Goal: Task Accomplishment & Management: Manage account settings

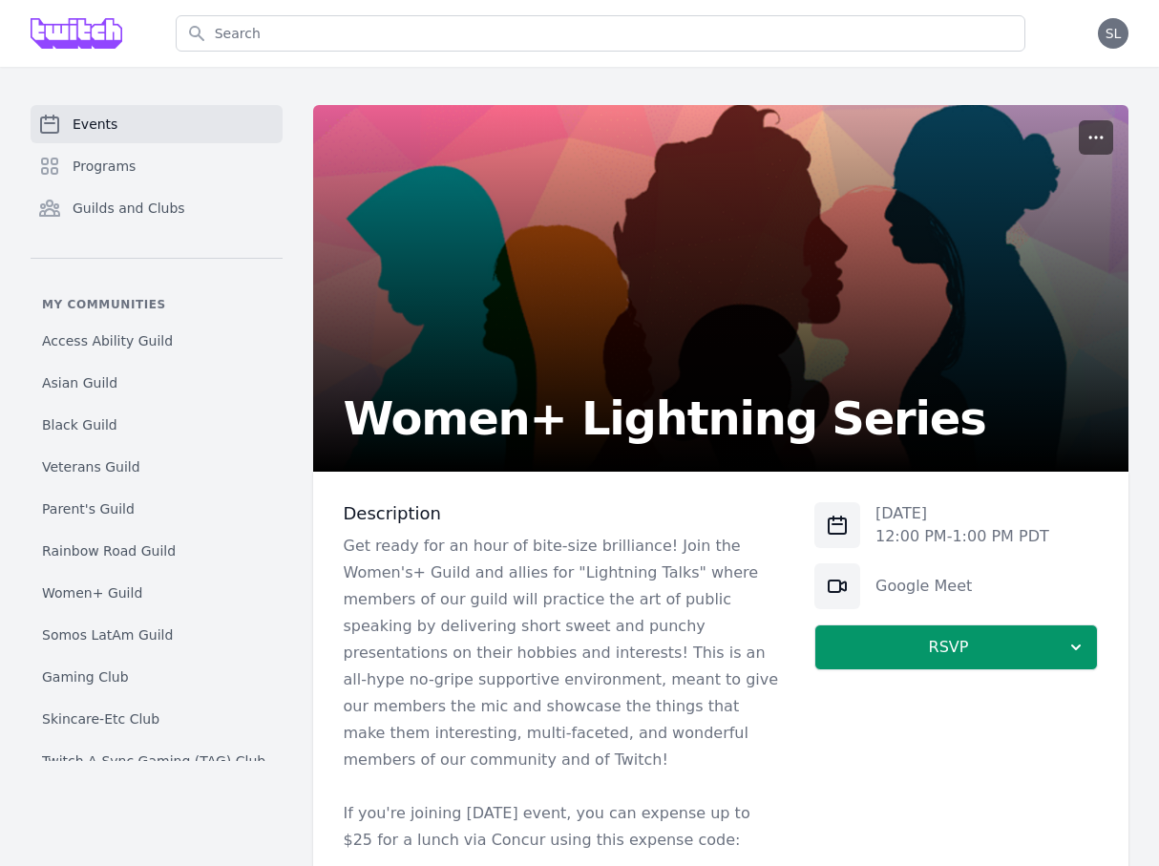
click at [1103, 138] on icon "button" at bounding box center [1095, 137] width 19 height 19
click at [1028, 188] on button "Manage" at bounding box center [1006, 183] width 206 height 34
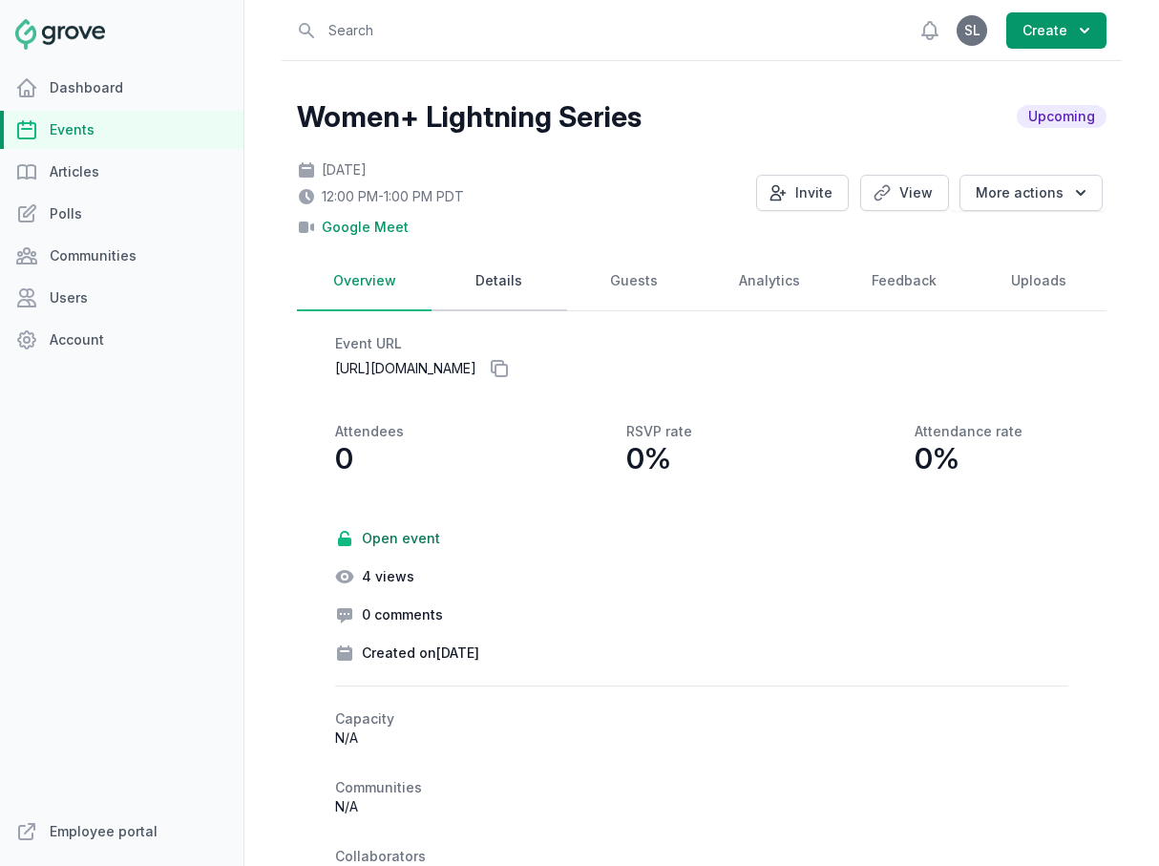
click at [514, 295] on link "Details" at bounding box center [498, 281] width 135 height 59
select select "virtual"
select select "12:00 PM"
select select "1:00 PM"
select select "89"
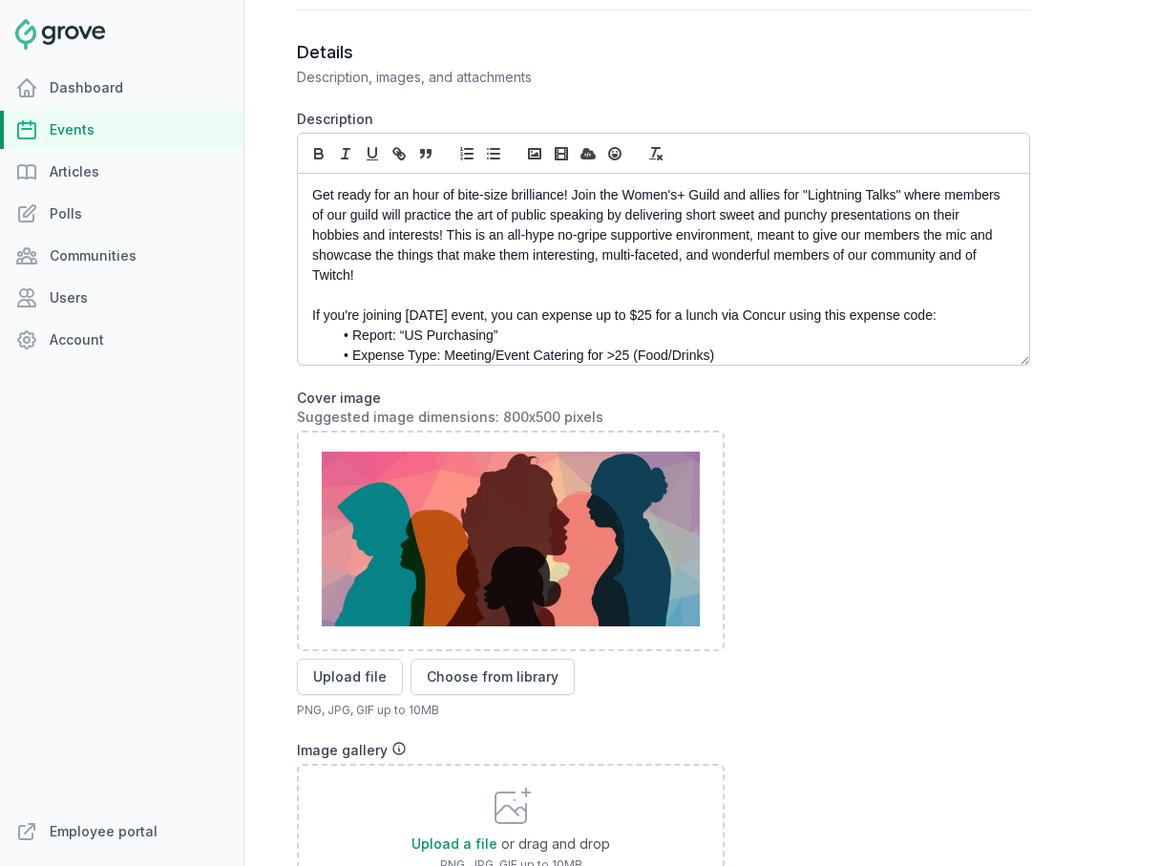
scroll to position [902, 0]
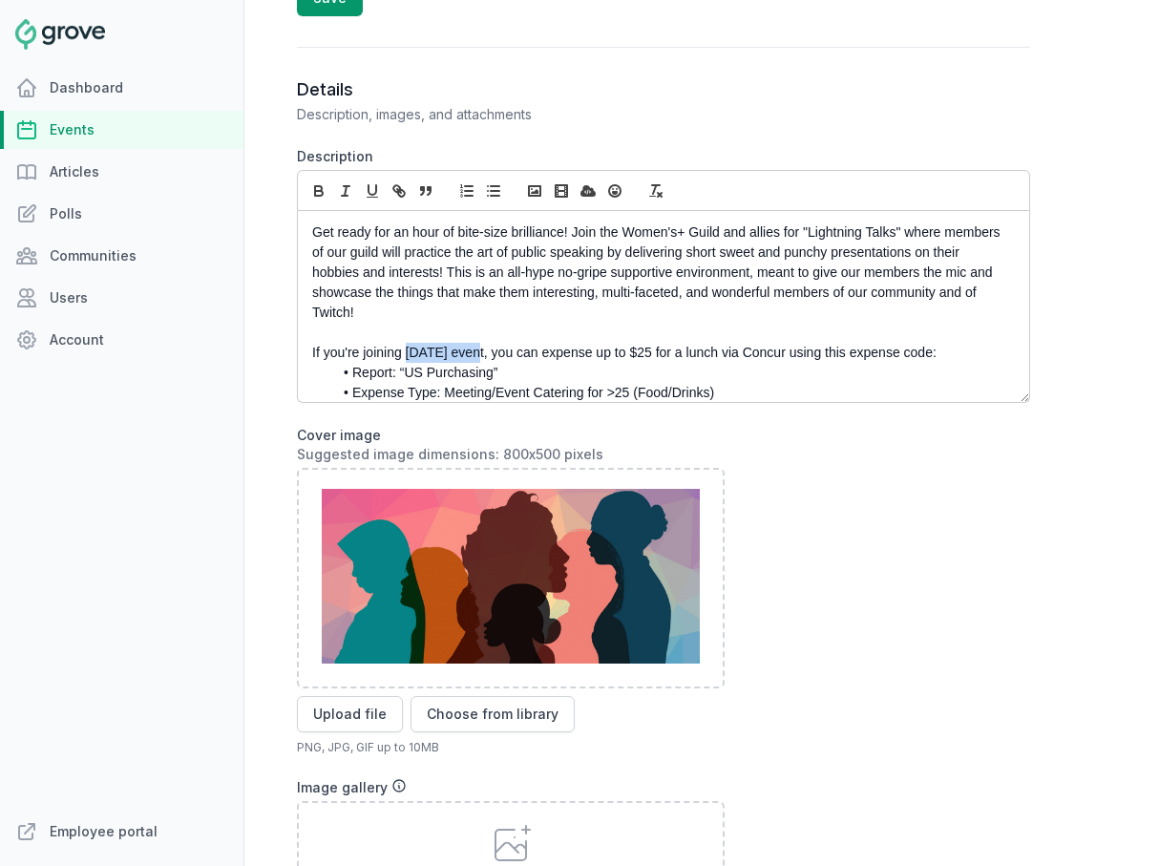
drag, startPoint x: 473, startPoint y: 354, endPoint x: 404, endPoint y: 353, distance: 69.7
click at [404, 353] on p "If you're joining [DATE] event, you can expense up to $25 for a lunch via Concu…" at bounding box center [658, 353] width 692 height 20
click at [340, 357] on p "If you're joining the event, you can expense up to $25 for a lunch via Concur u…" at bounding box center [658, 353] width 692 height 20
click at [673, 356] on p "If you are joining the event, you can expense up to $25 for a lunch via Concur …" at bounding box center [658, 353] width 692 height 20
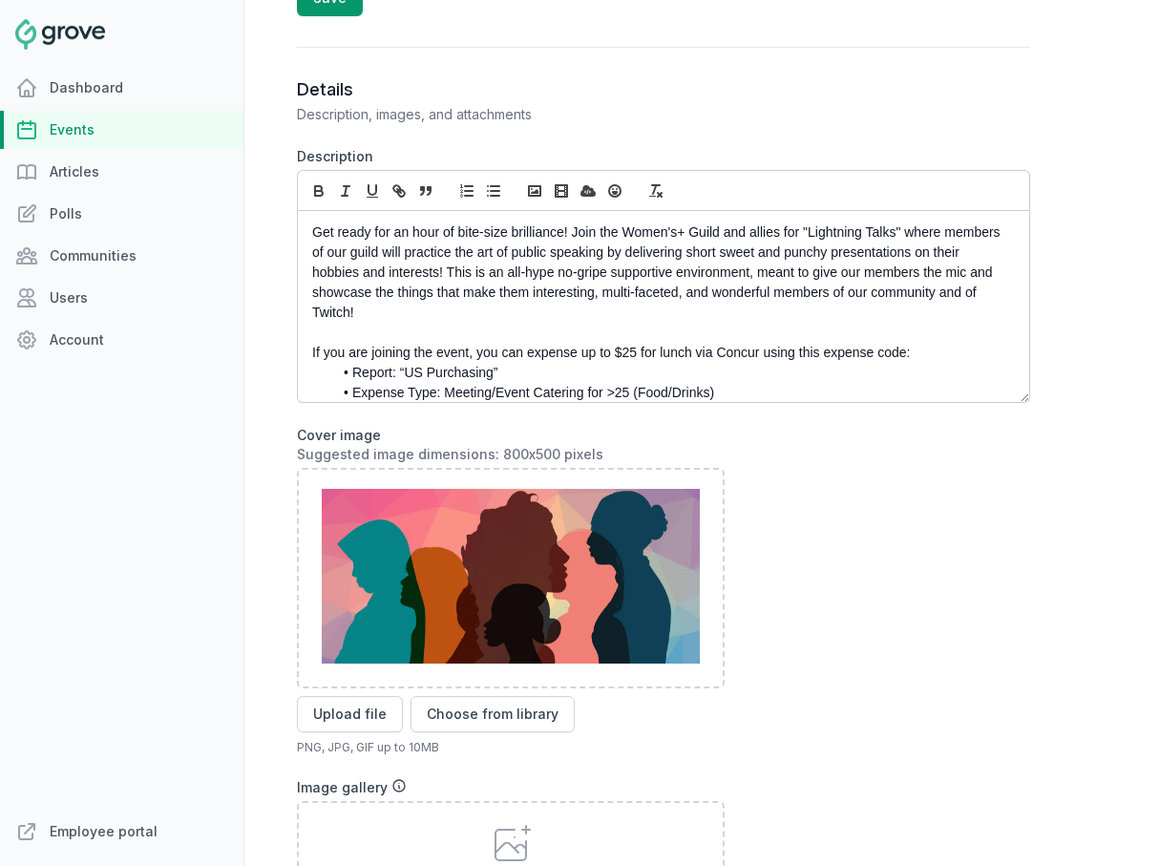
click at [763, 392] on li "Expense Type: Meeting/Event Catering for >25 (Food/Drinks)" at bounding box center [668, 393] width 672 height 20
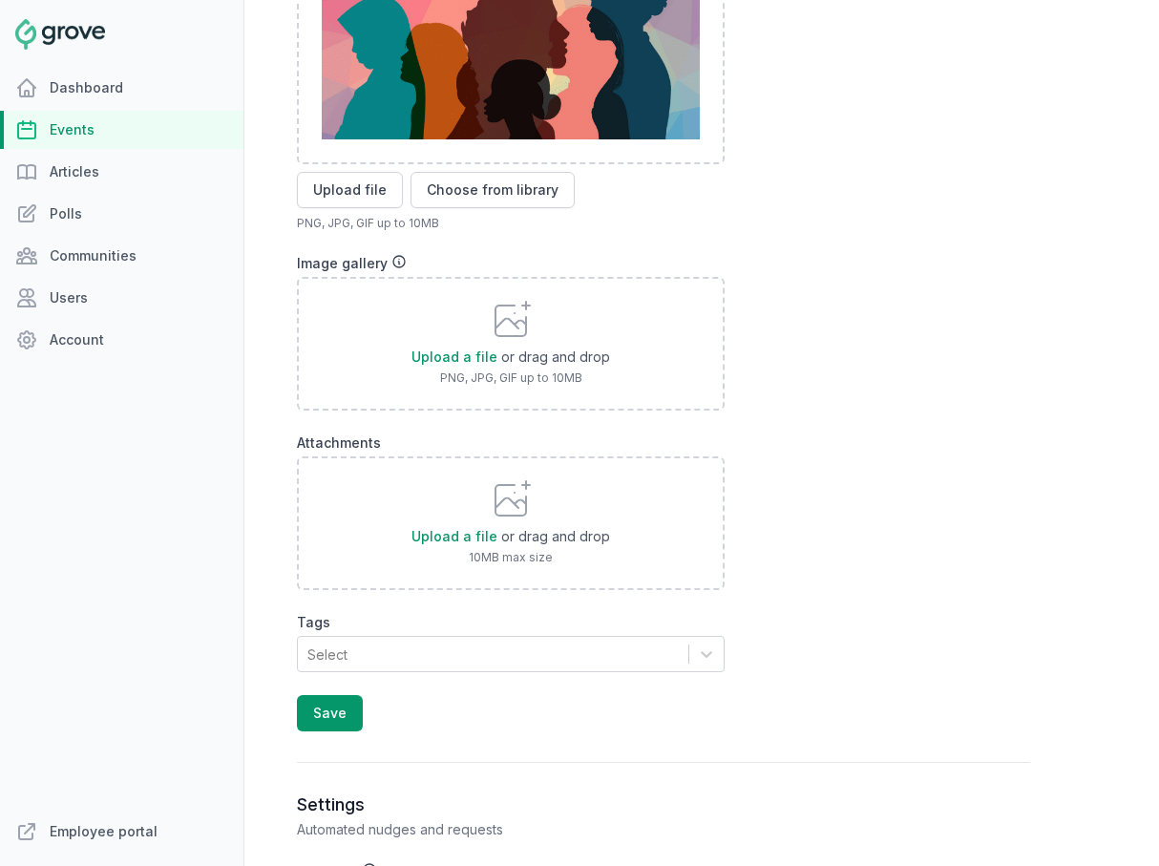
scroll to position [1596, 0]
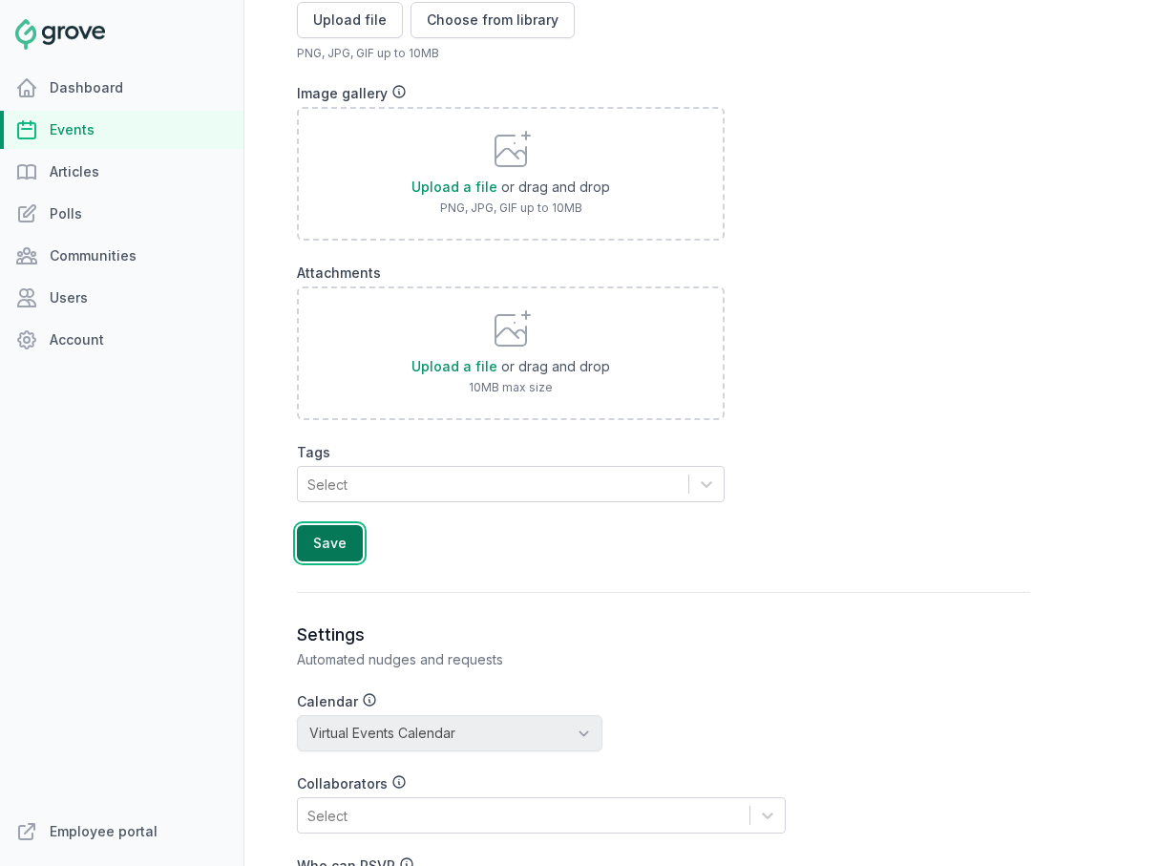
click at [329, 550] on button "Save" at bounding box center [330, 543] width 66 height 36
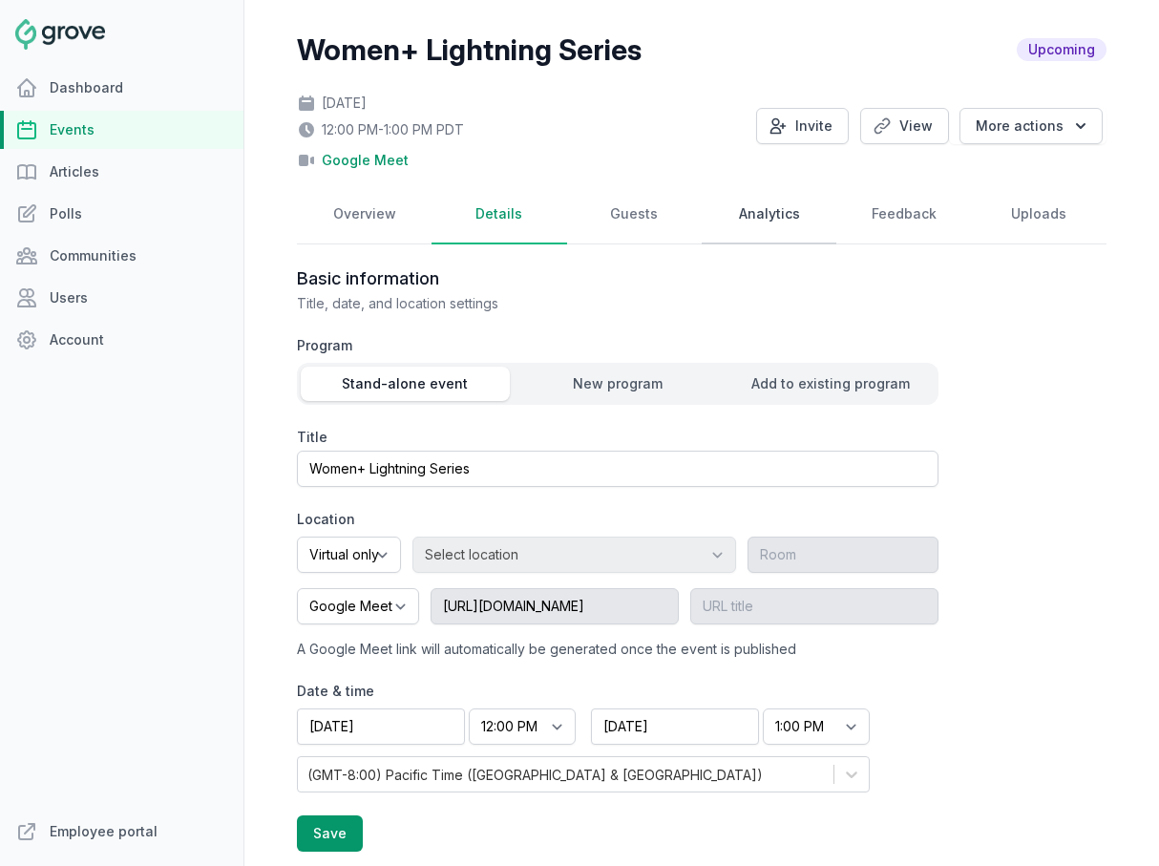
scroll to position [70, 0]
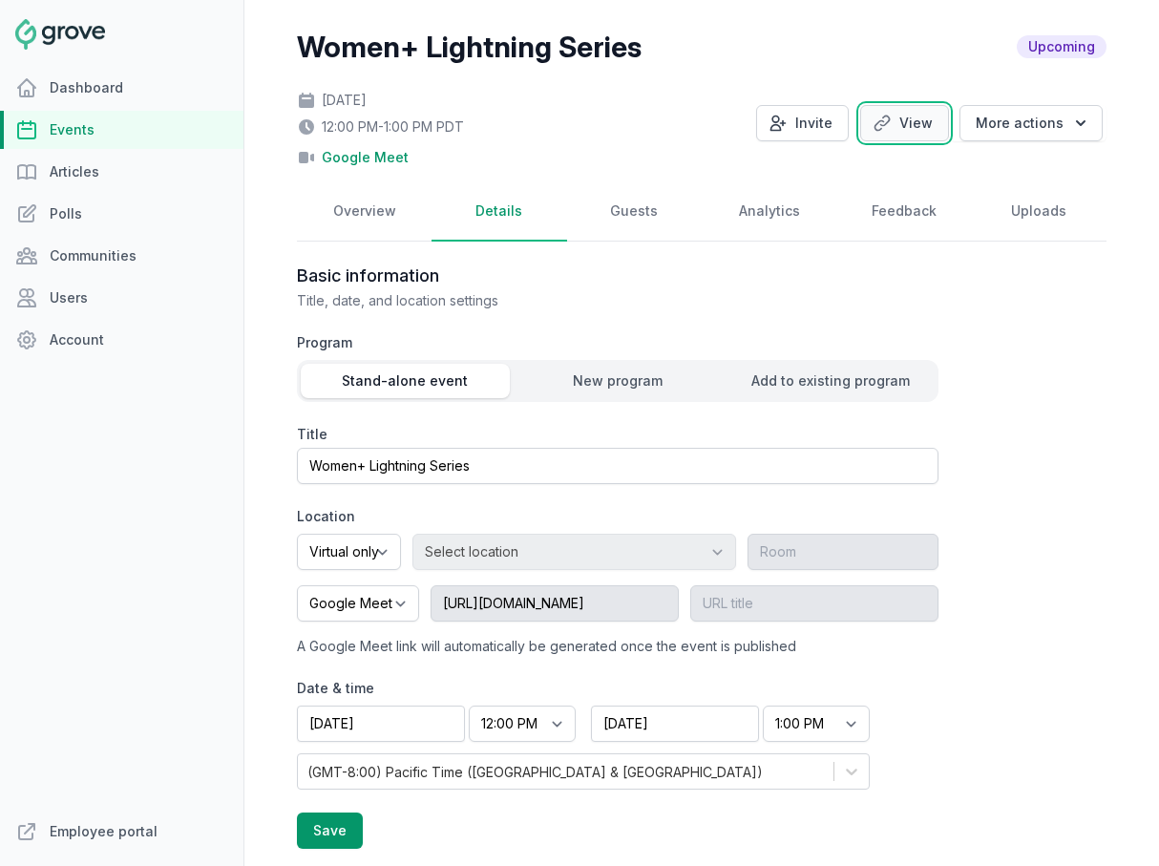
click at [899, 121] on link "View" at bounding box center [904, 123] width 89 height 36
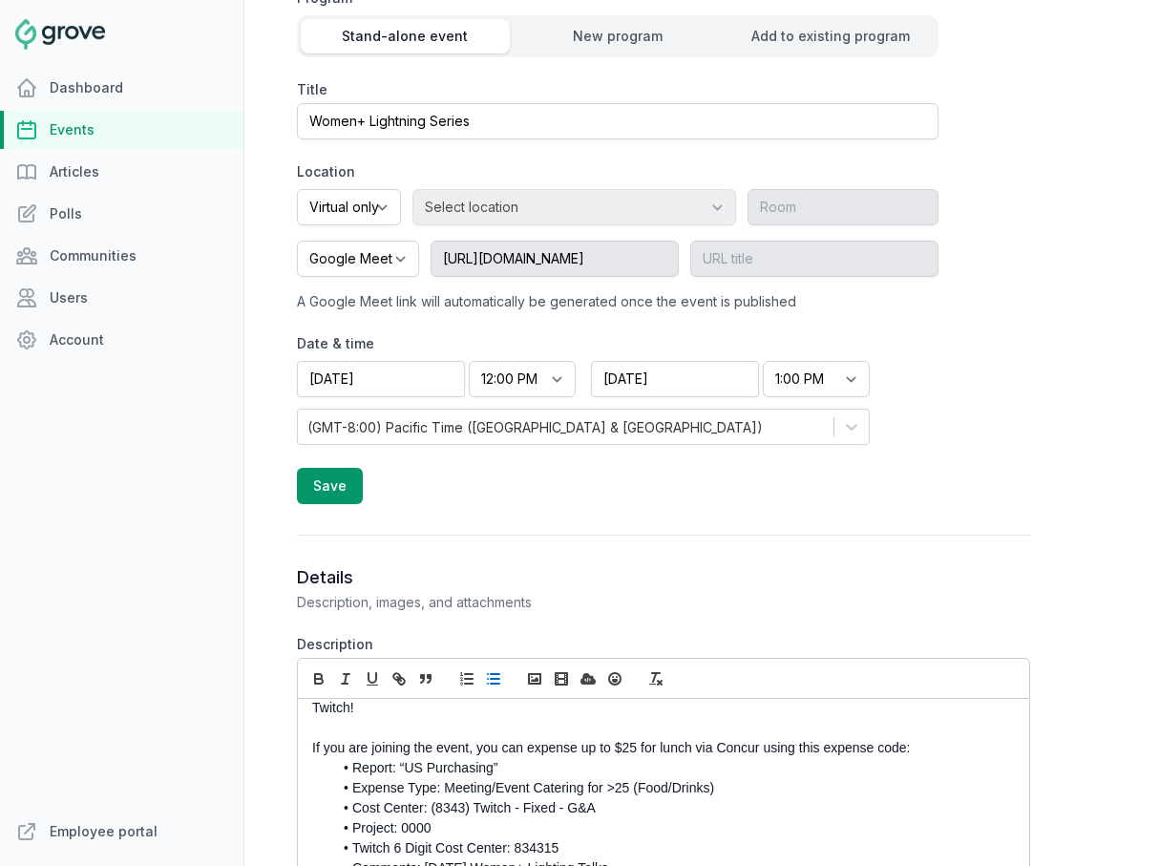
scroll to position [0, 0]
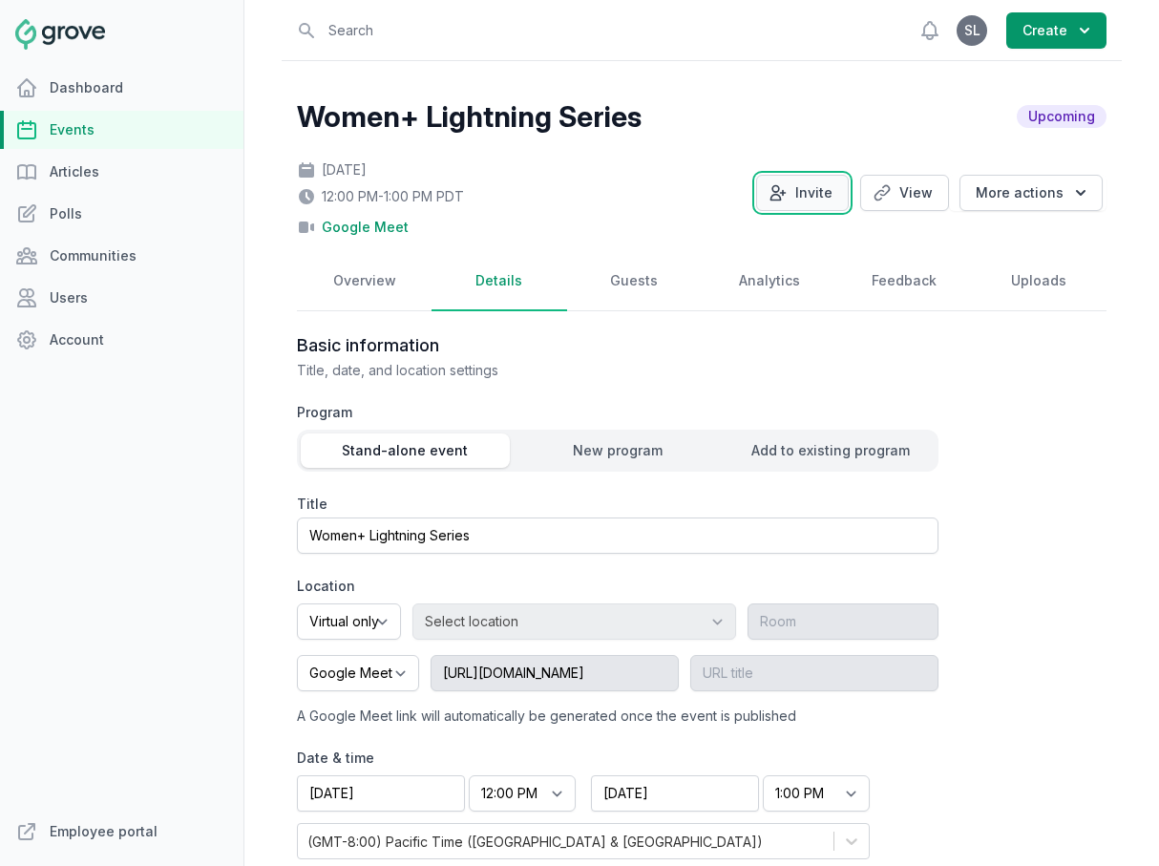
click at [788, 194] on icon "button" at bounding box center [777, 192] width 19 height 19
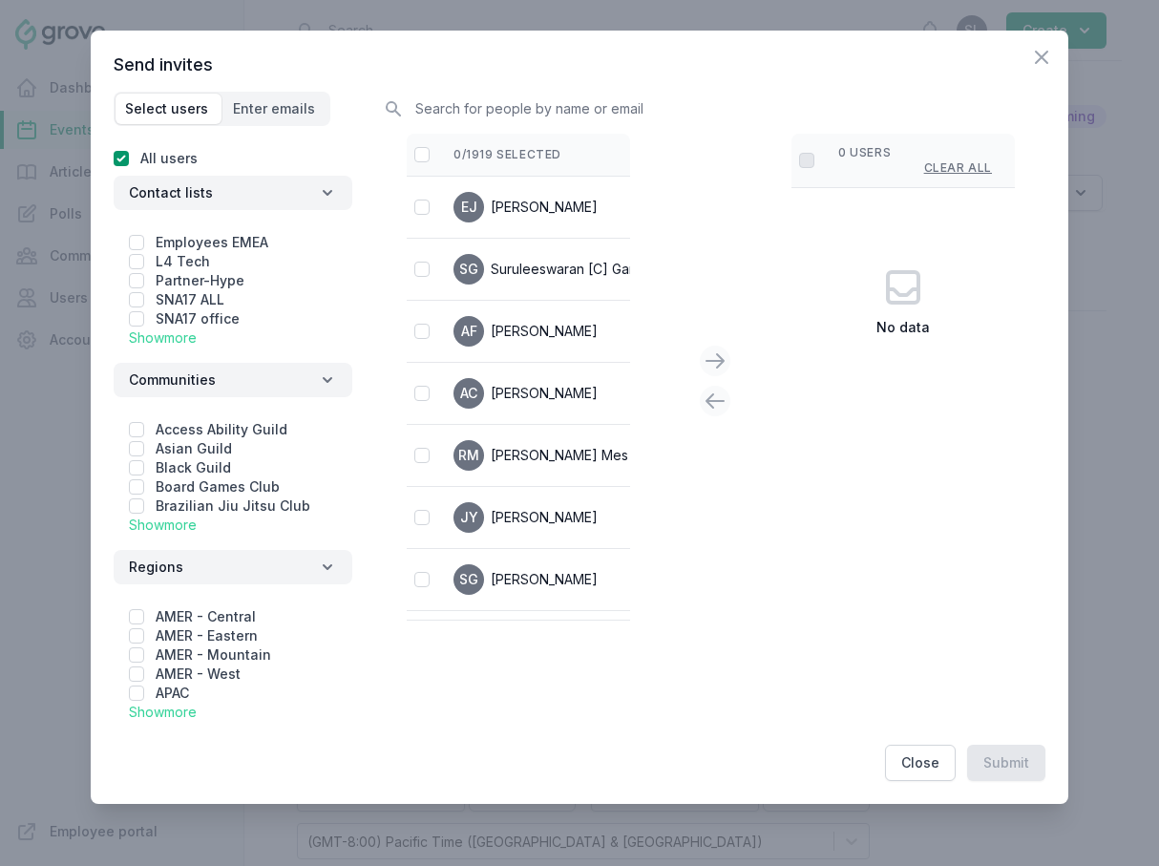
click at [179, 524] on link "Show more" at bounding box center [163, 524] width 68 height 16
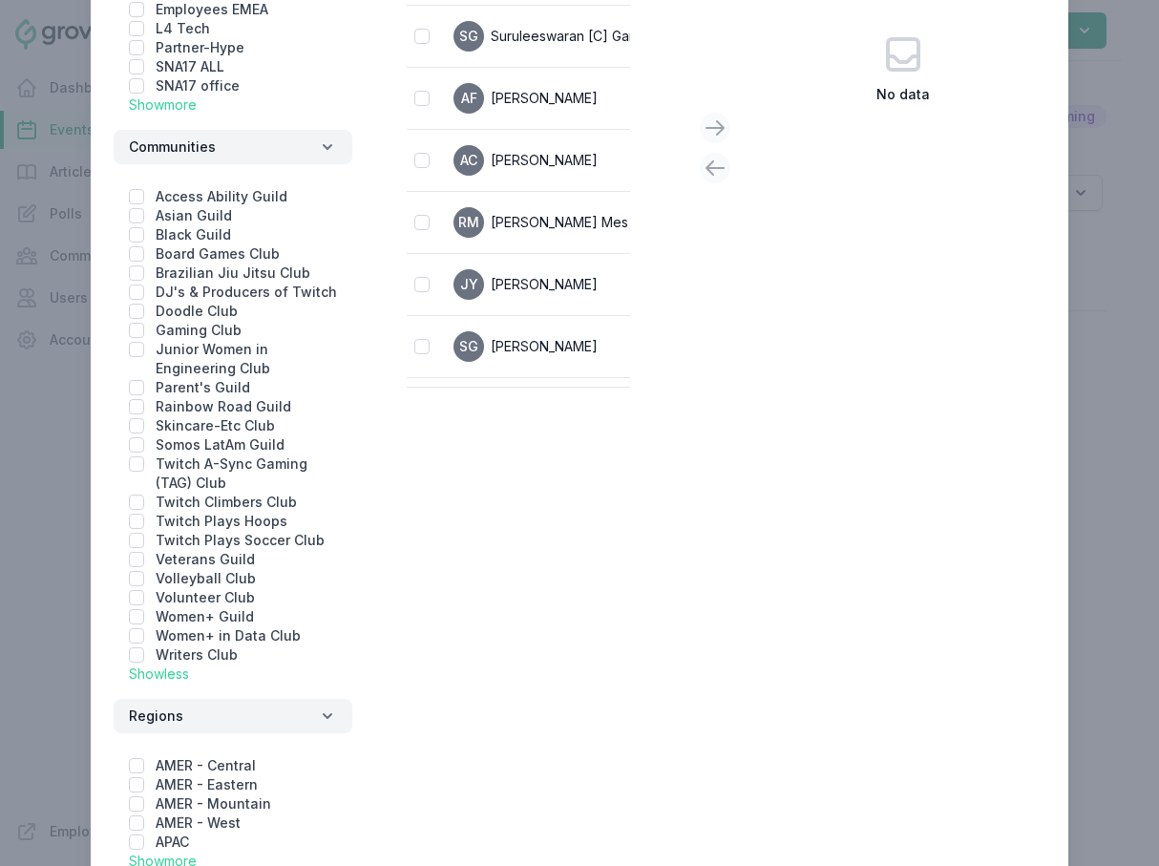
scroll to position [267, 0]
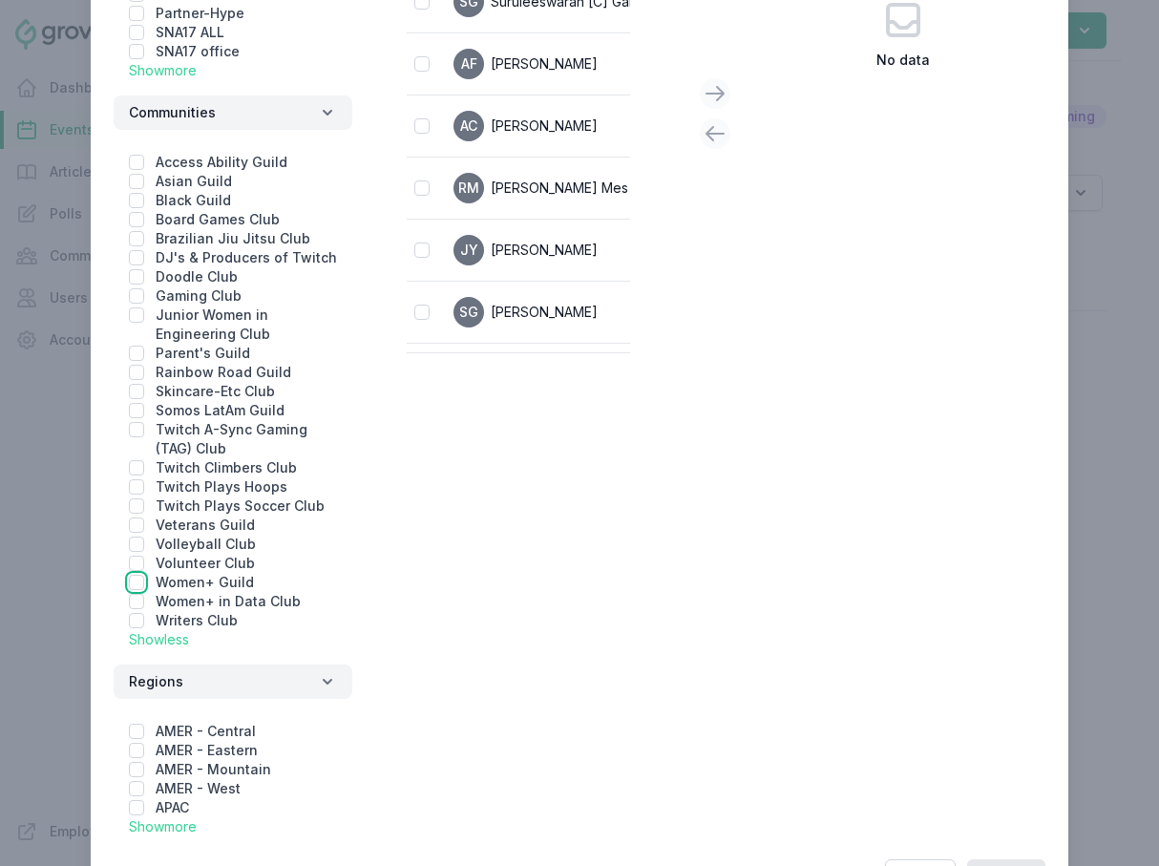
click at [132, 586] on input "checkbox" at bounding box center [136, 582] width 15 height 15
checkbox input "true"
checkbox input "false"
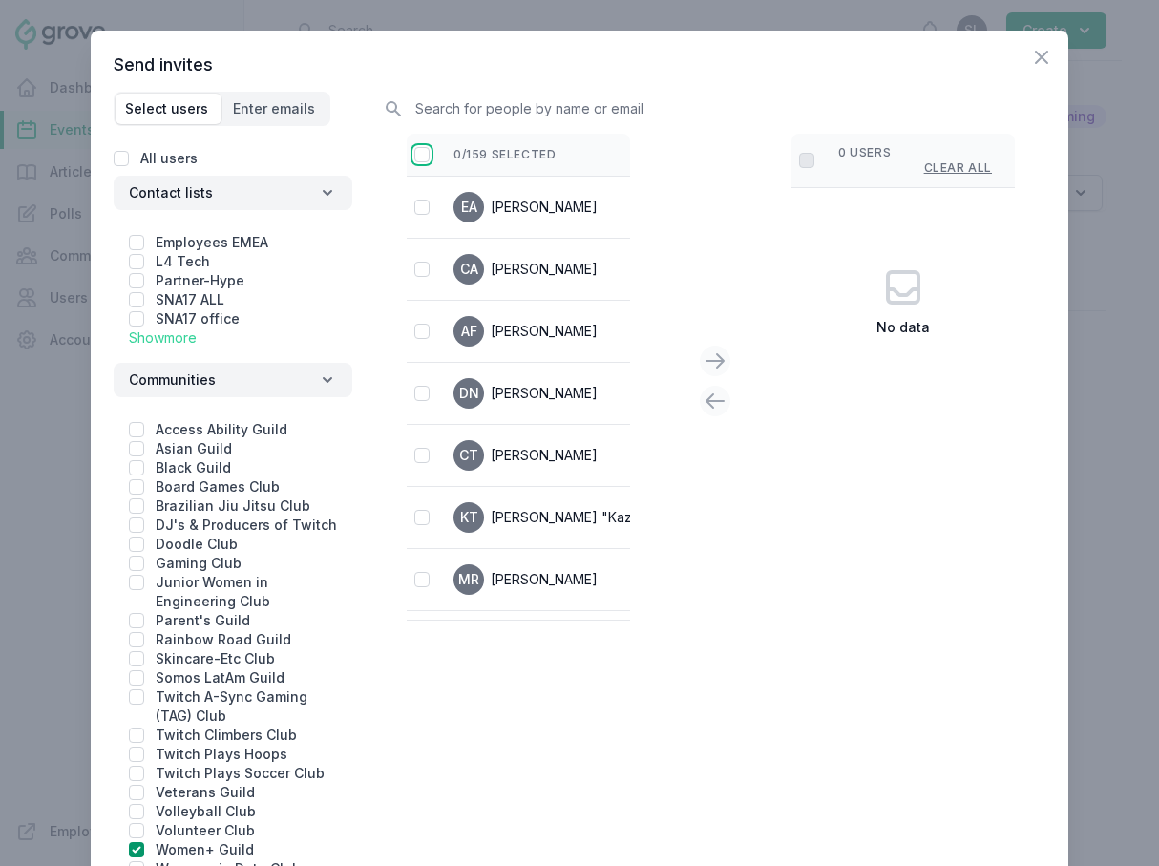
click at [422, 154] on input "checkbox" at bounding box center [421, 154] width 15 height 15
checkbox input "false"
checkbox input "true"
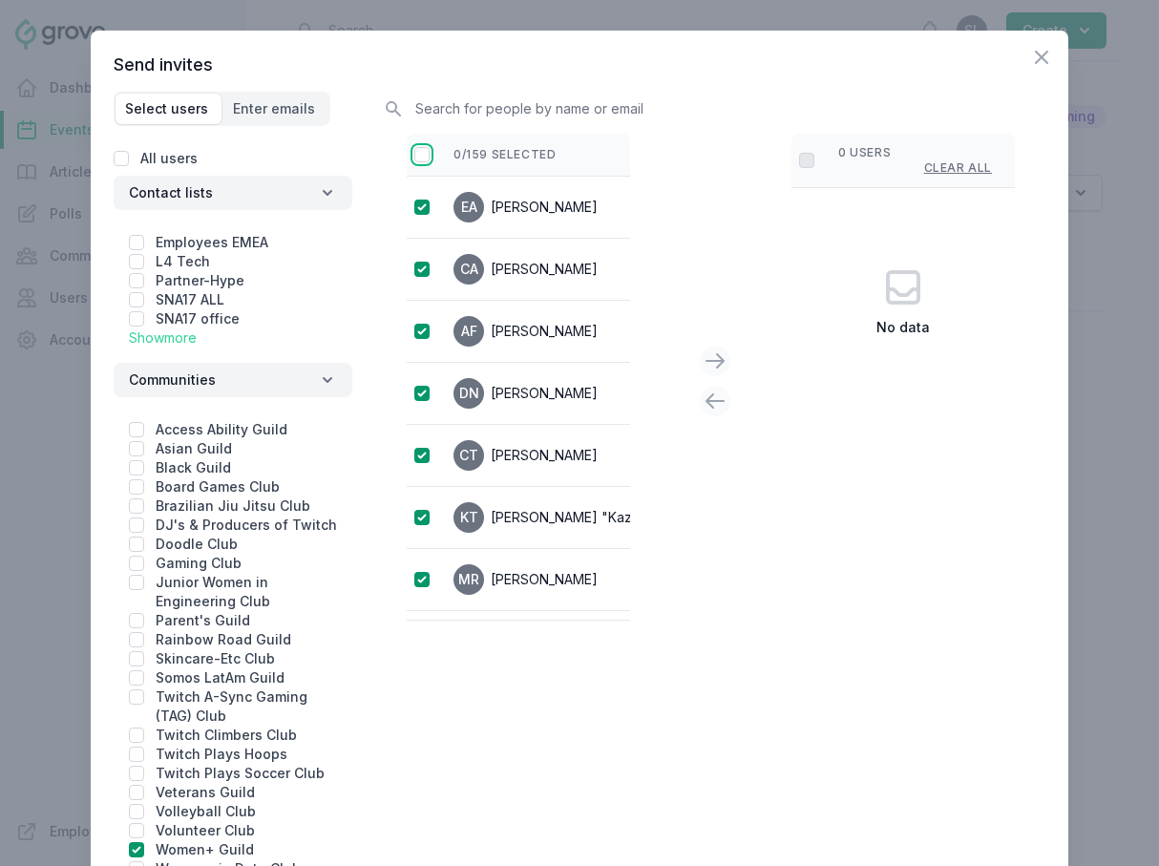
checkbox input "true"
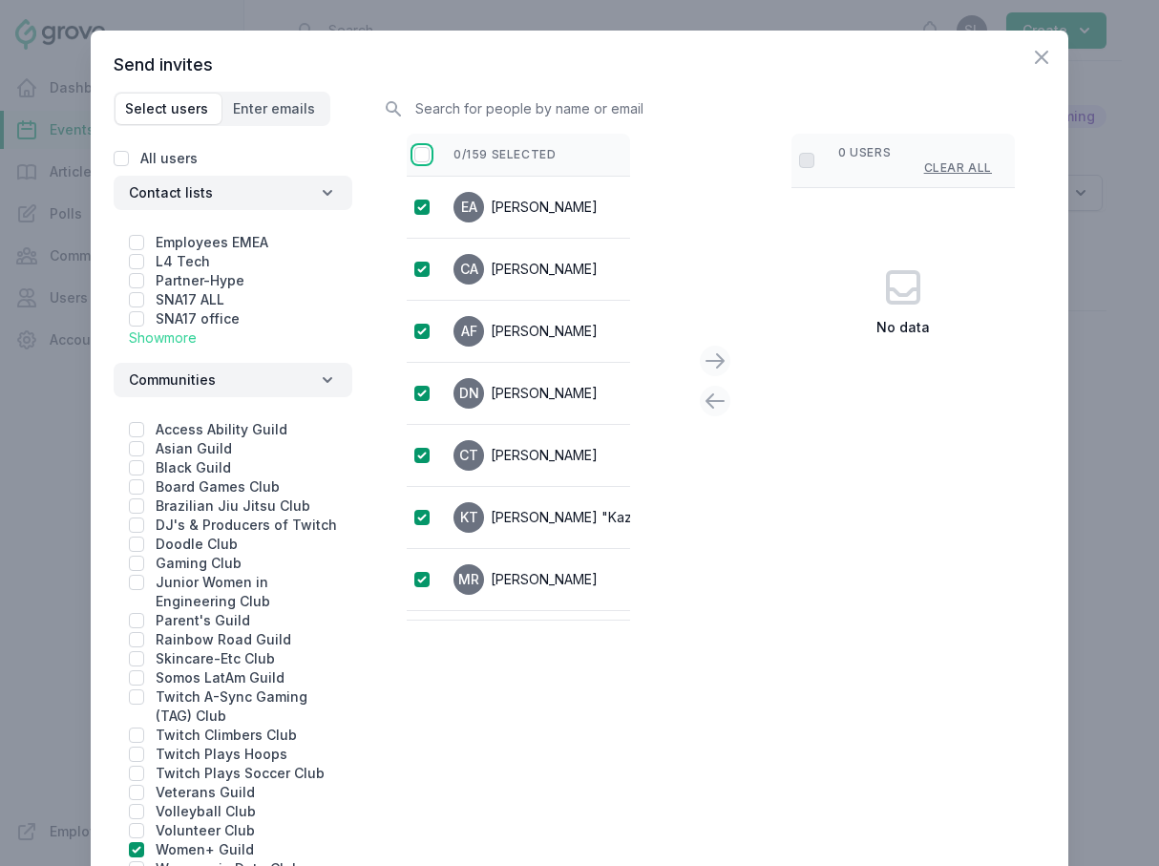
checkbox input "true"
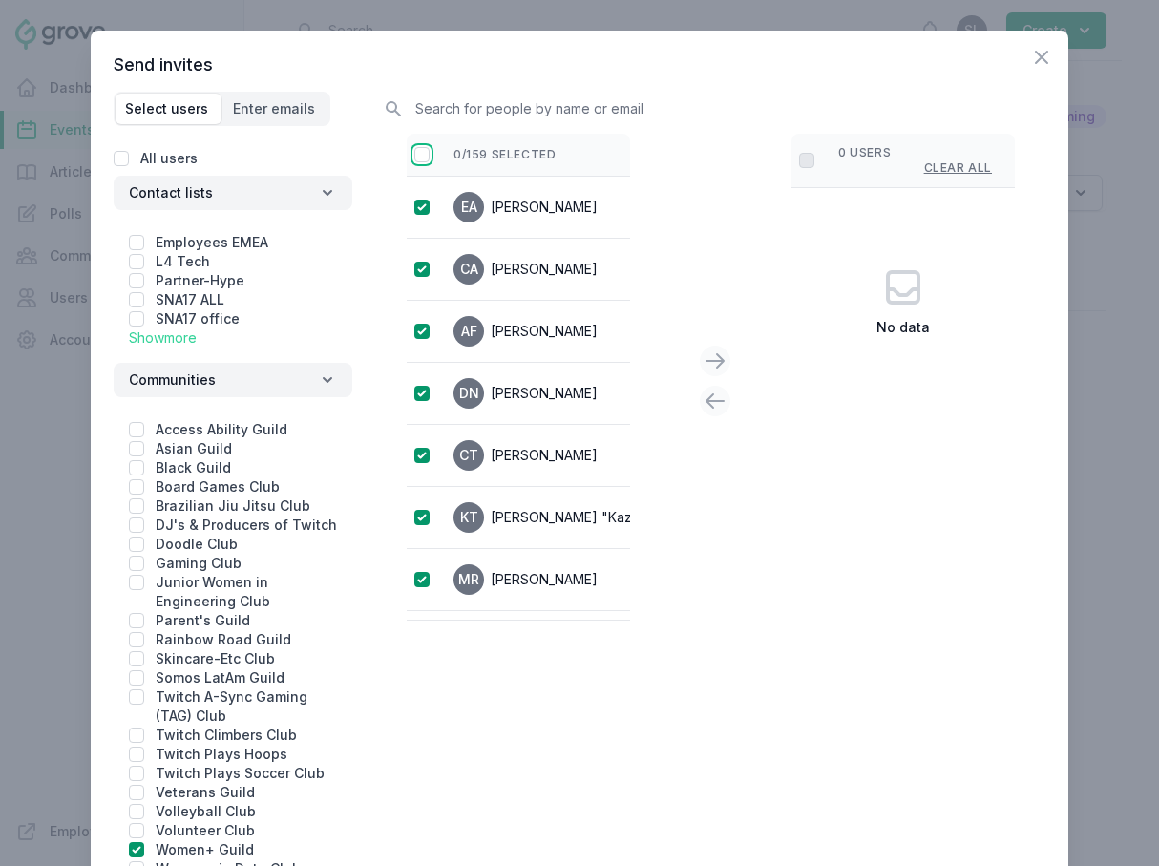
checkbox input "true"
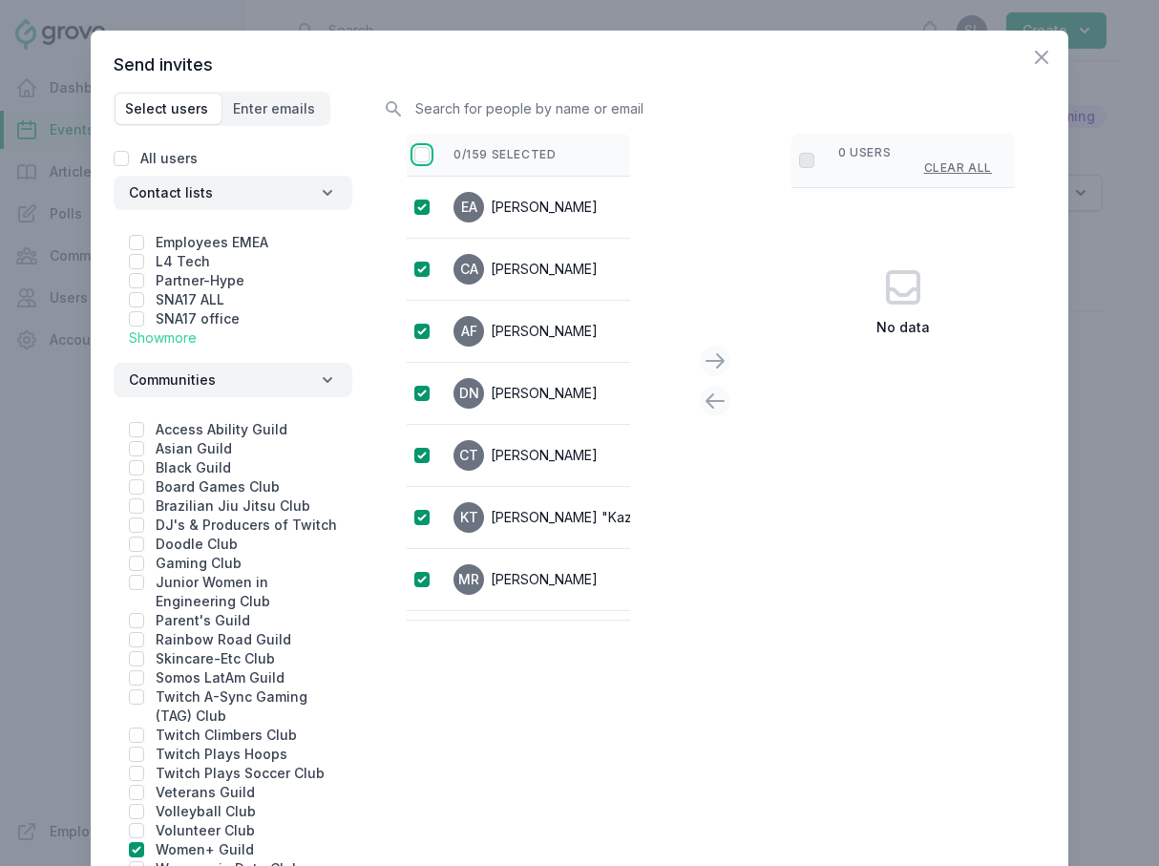
checkbox input "true"
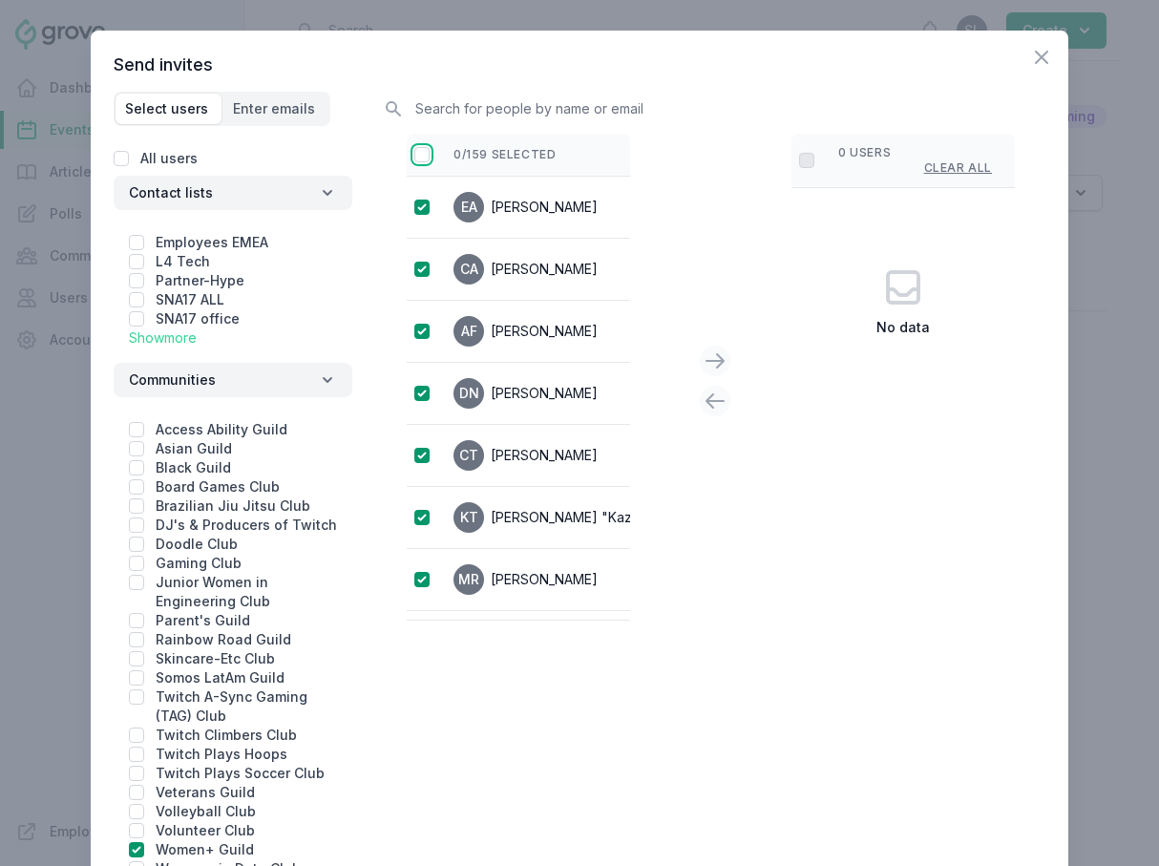
checkbox input "true"
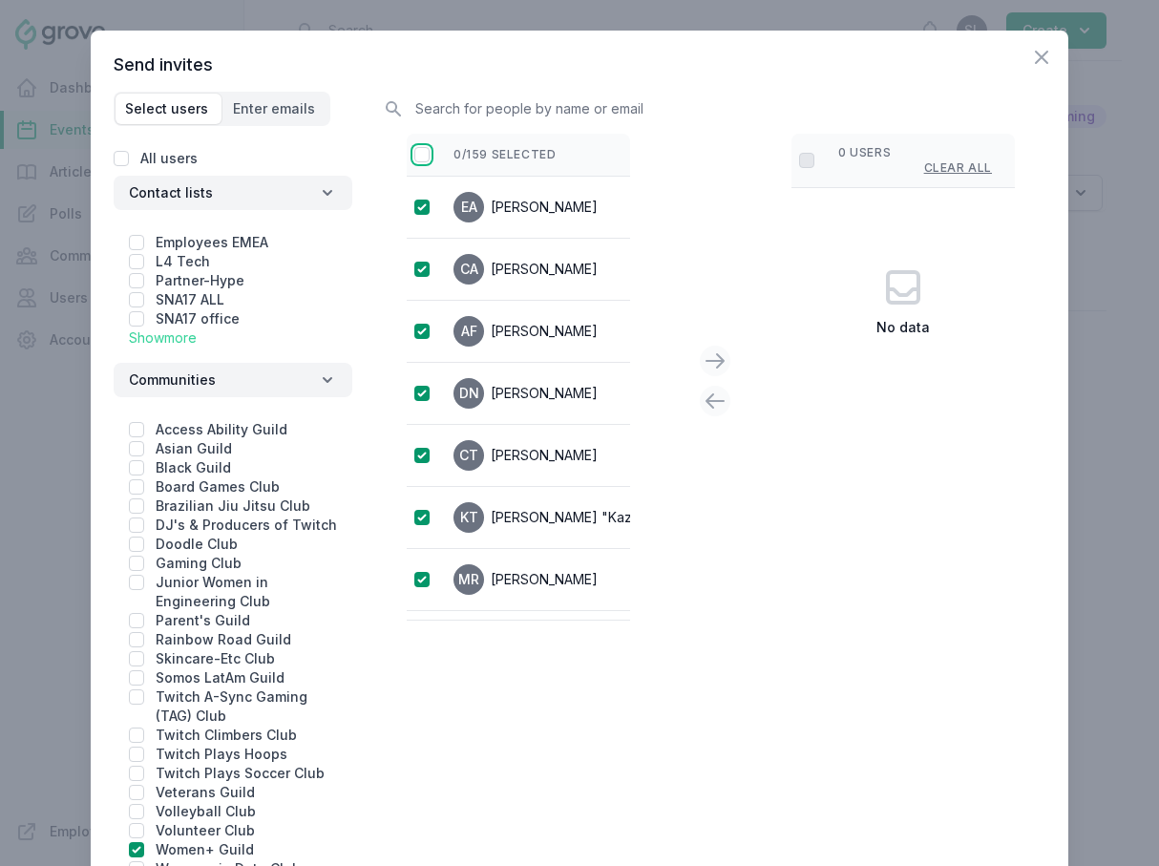
checkbox input "true"
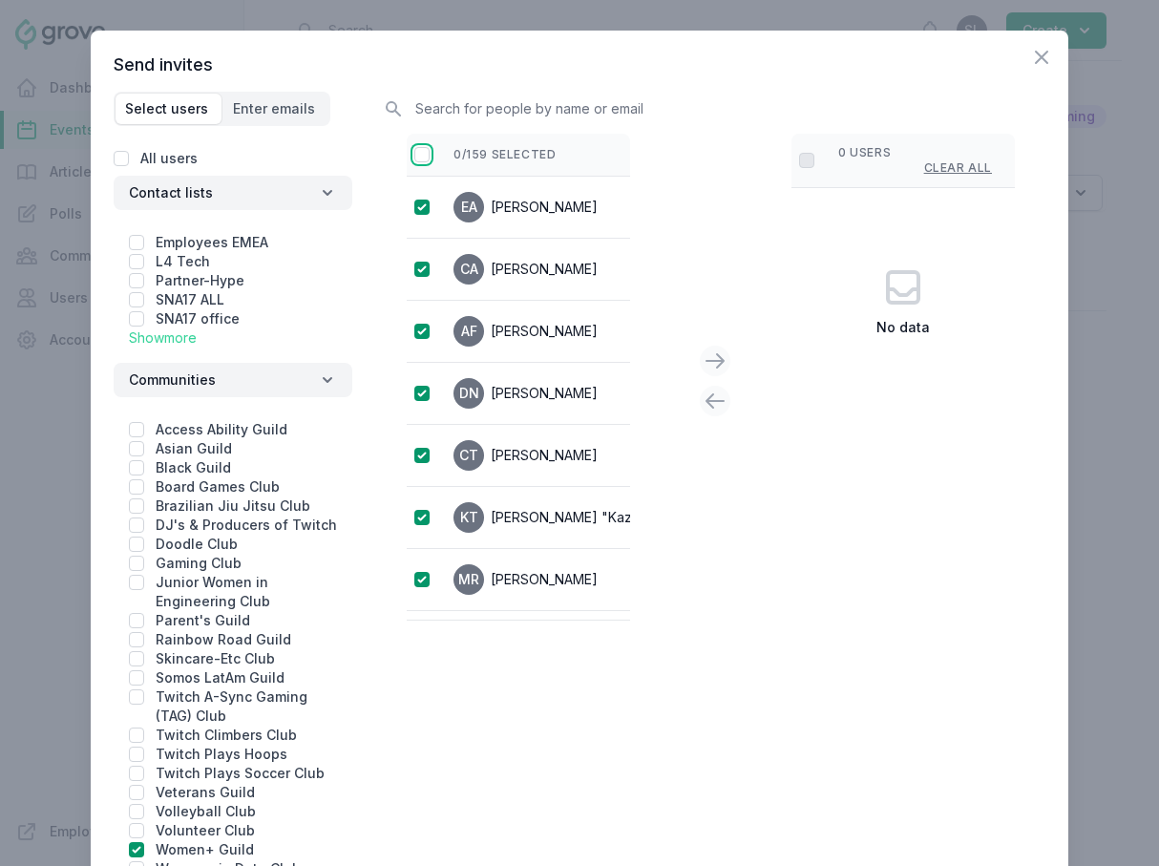
checkbox input "true"
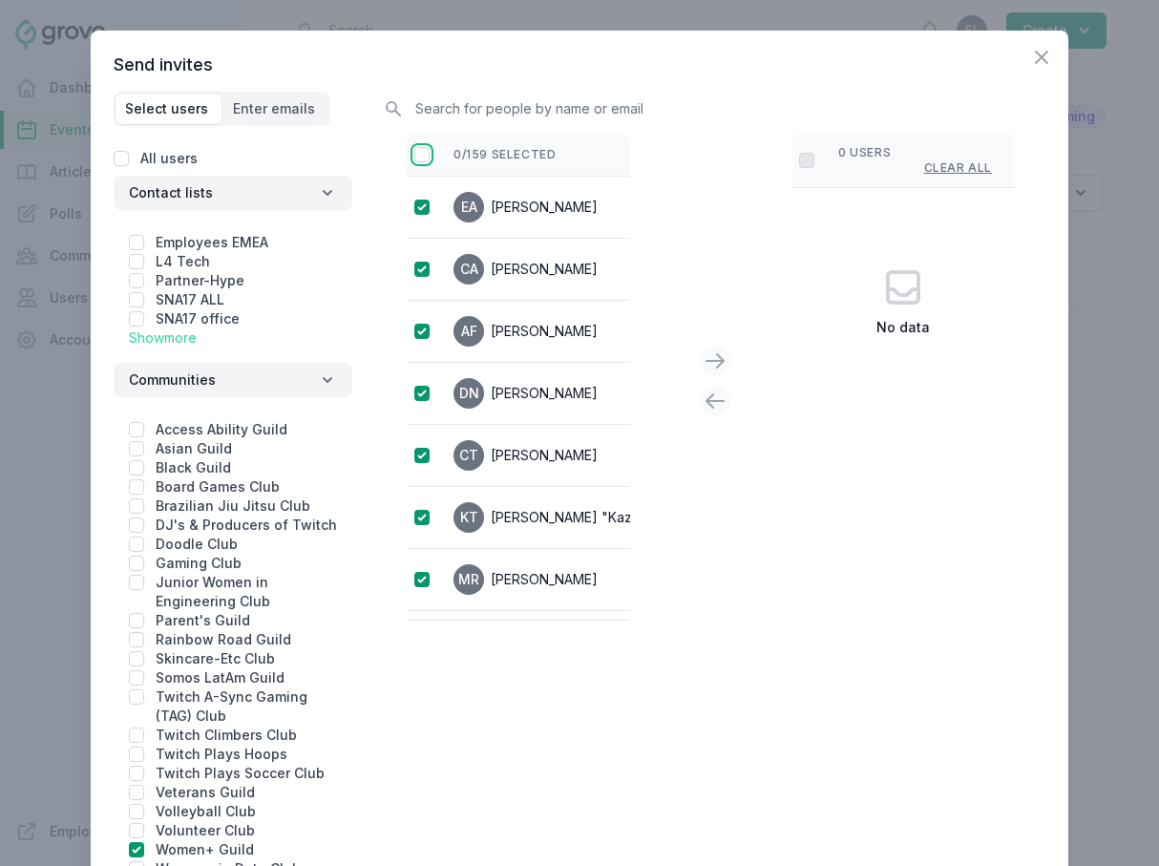
checkbox input "true"
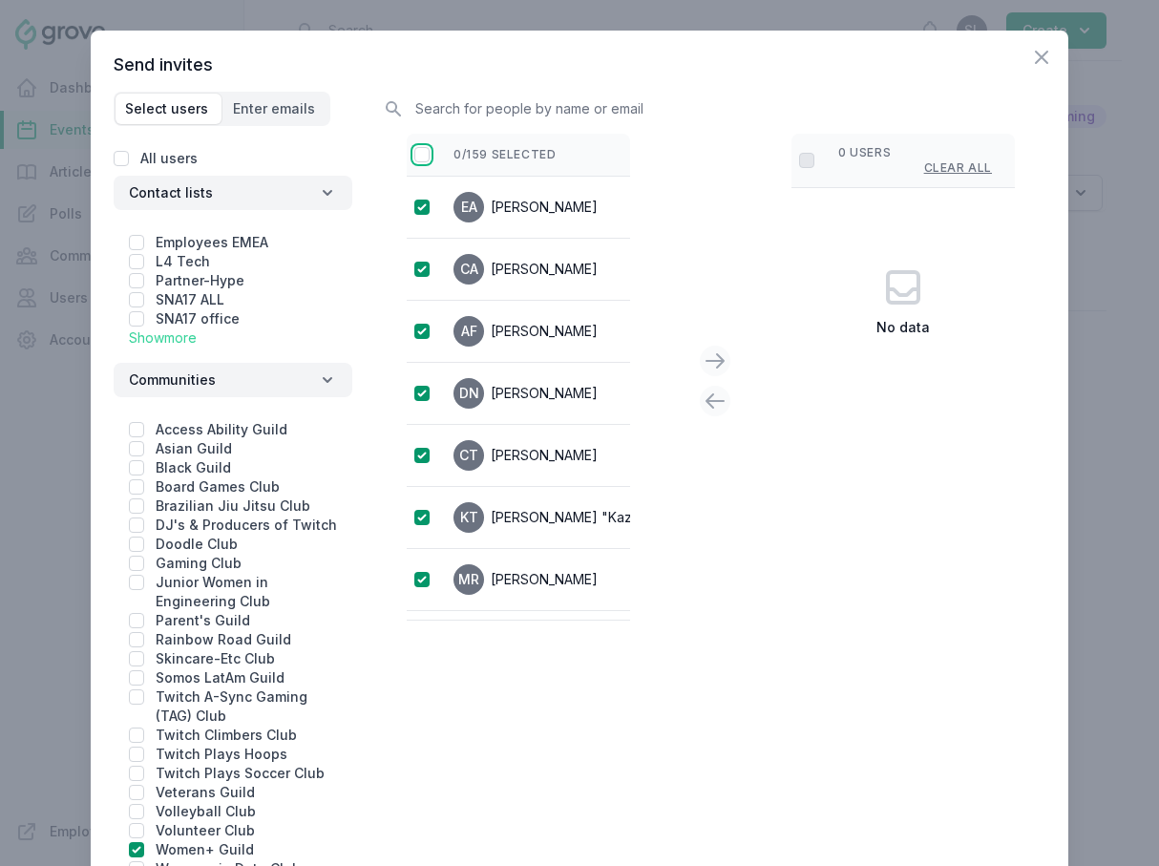
checkbox input "true"
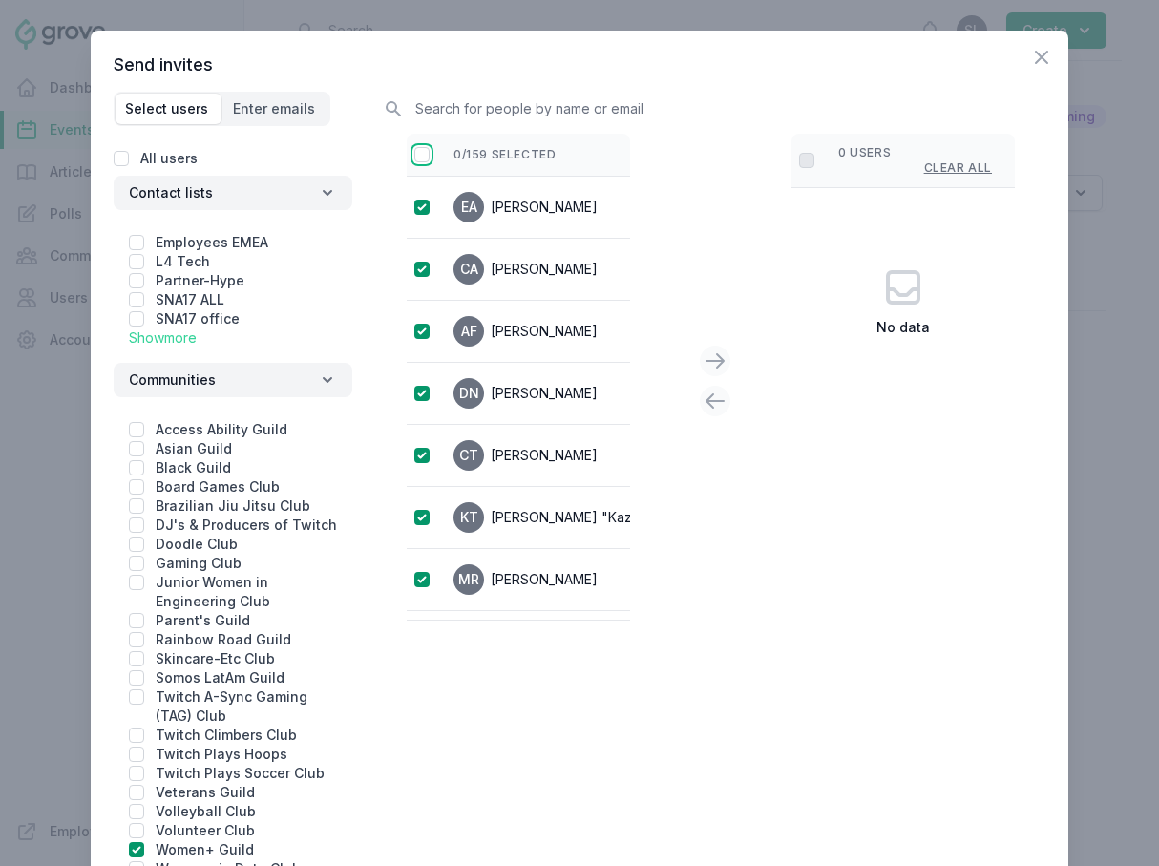
checkbox input "true"
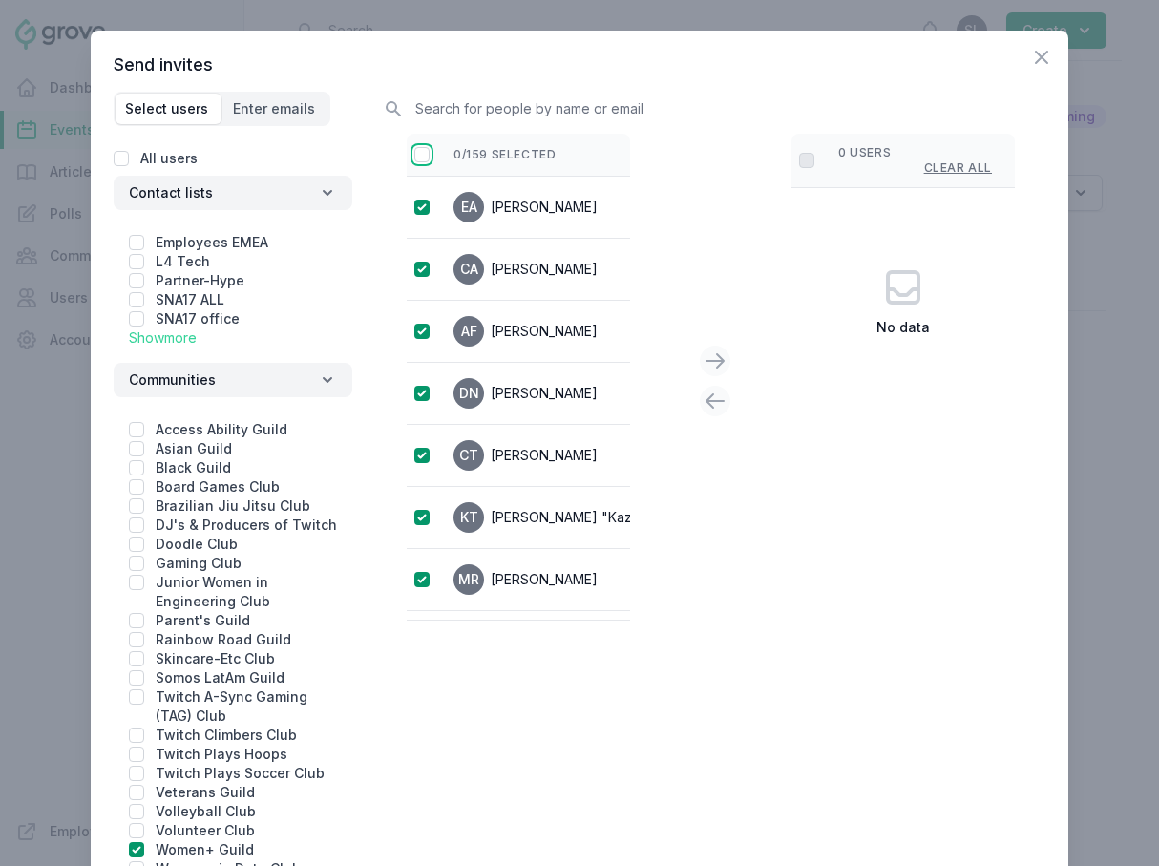
checkbox input "true"
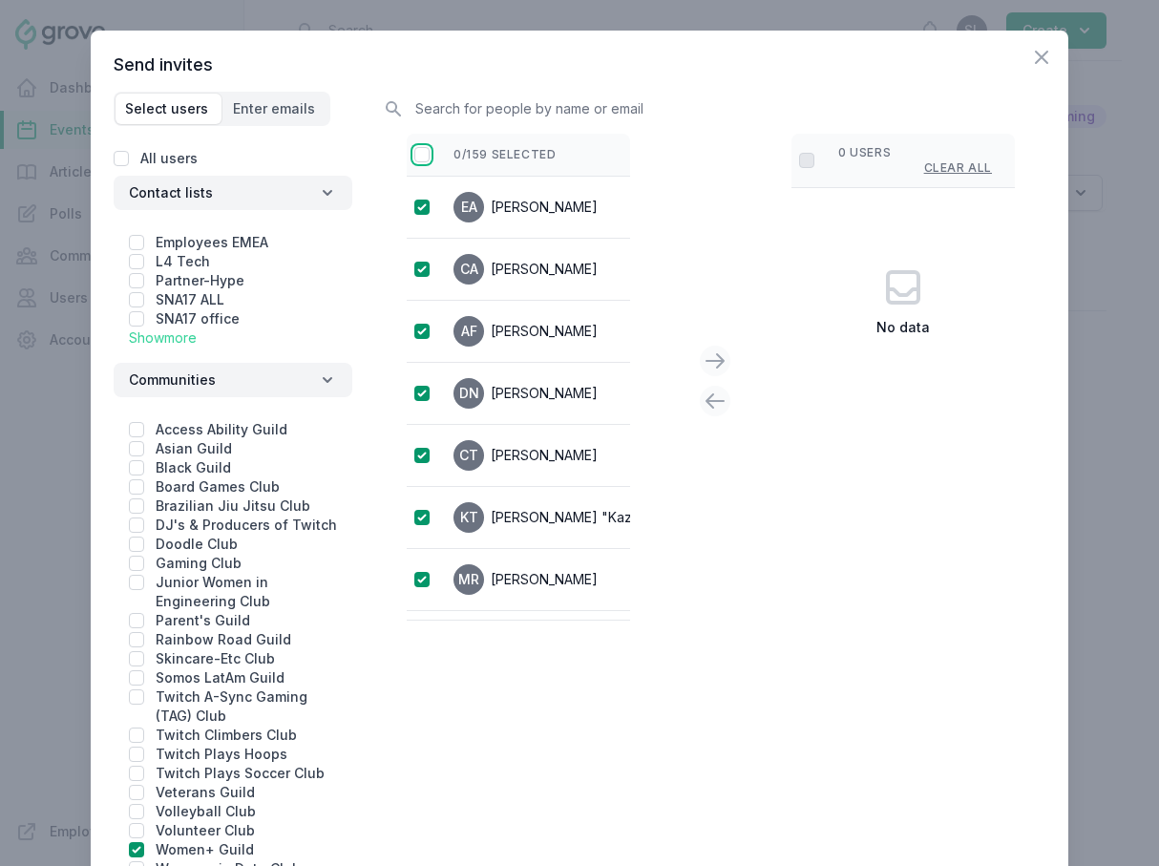
checkbox input "true"
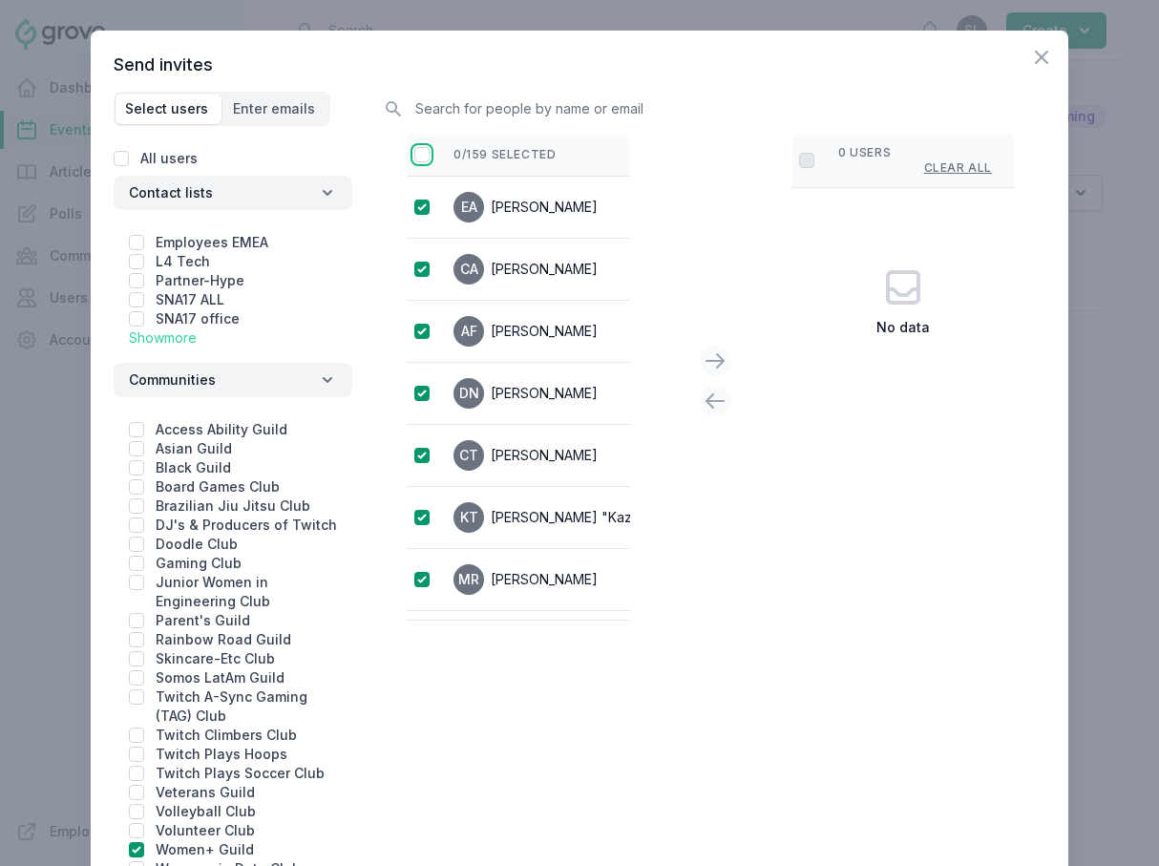
checkbox input "true"
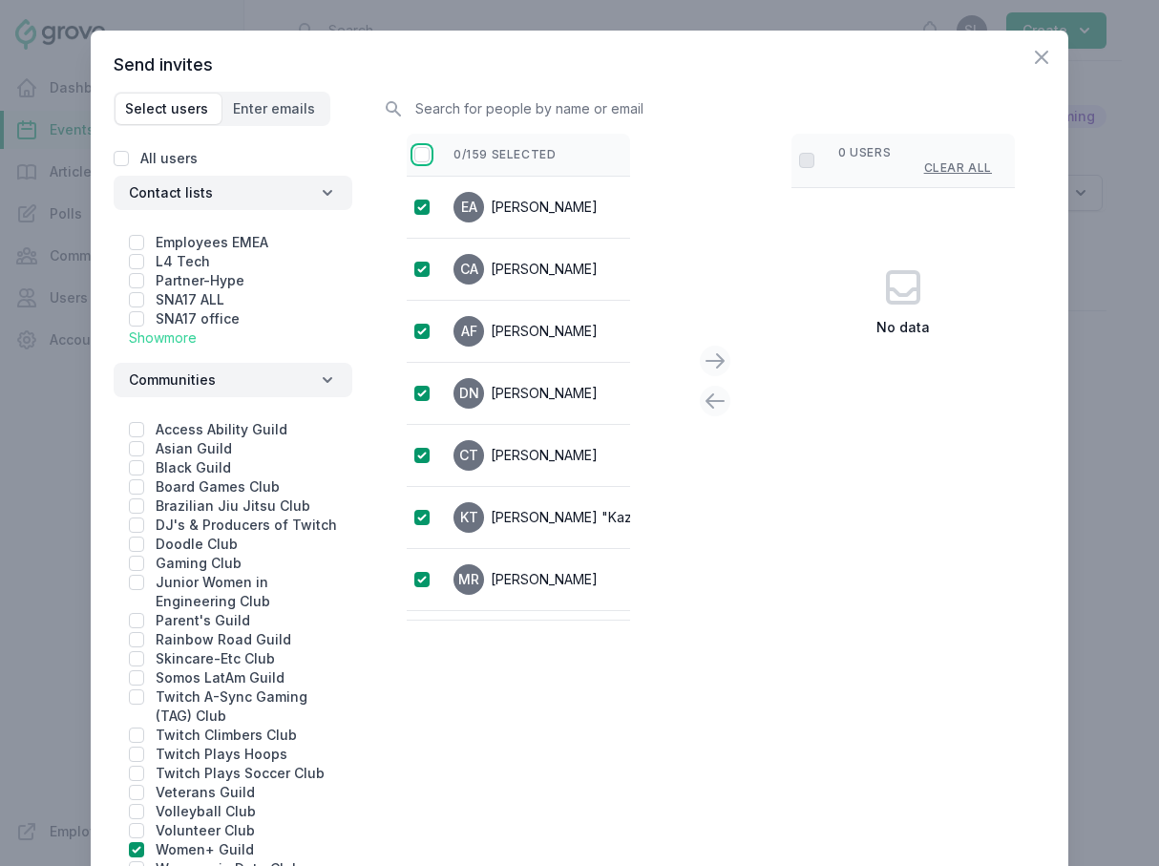
checkbox input "true"
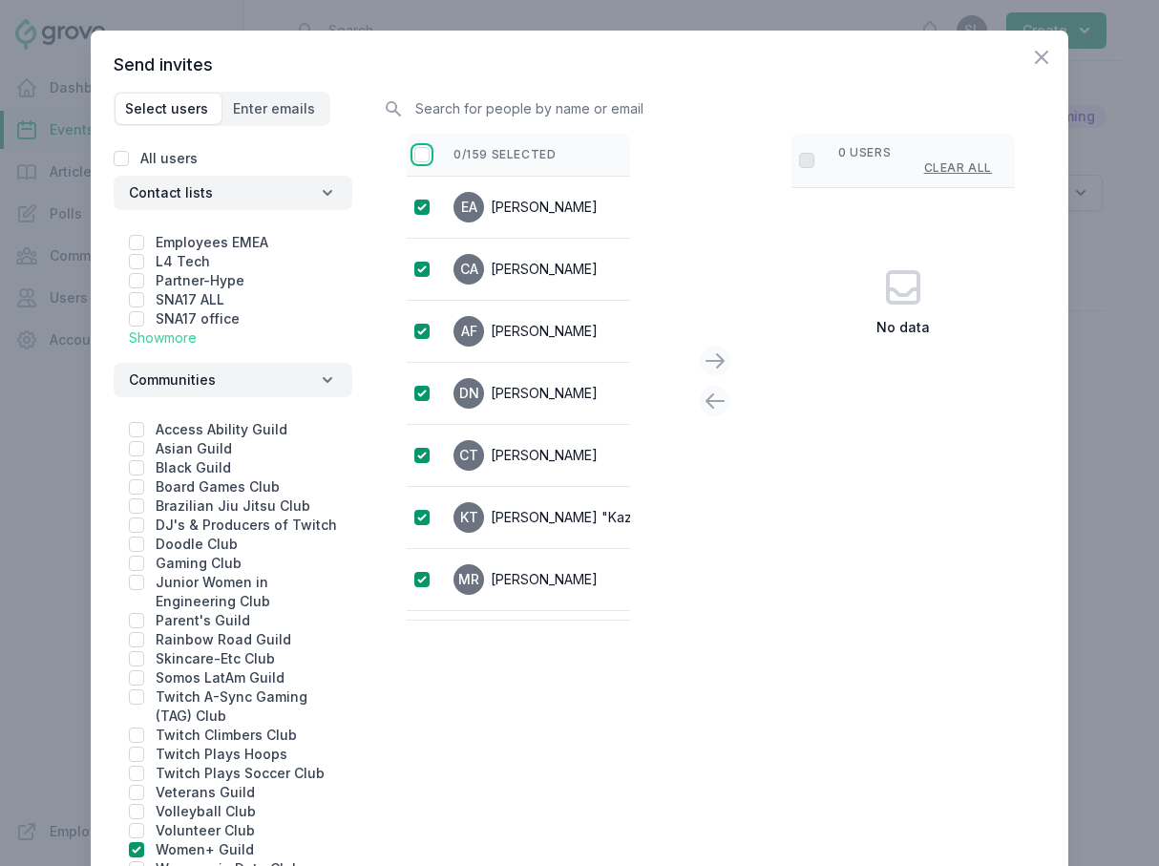
checkbox input "true"
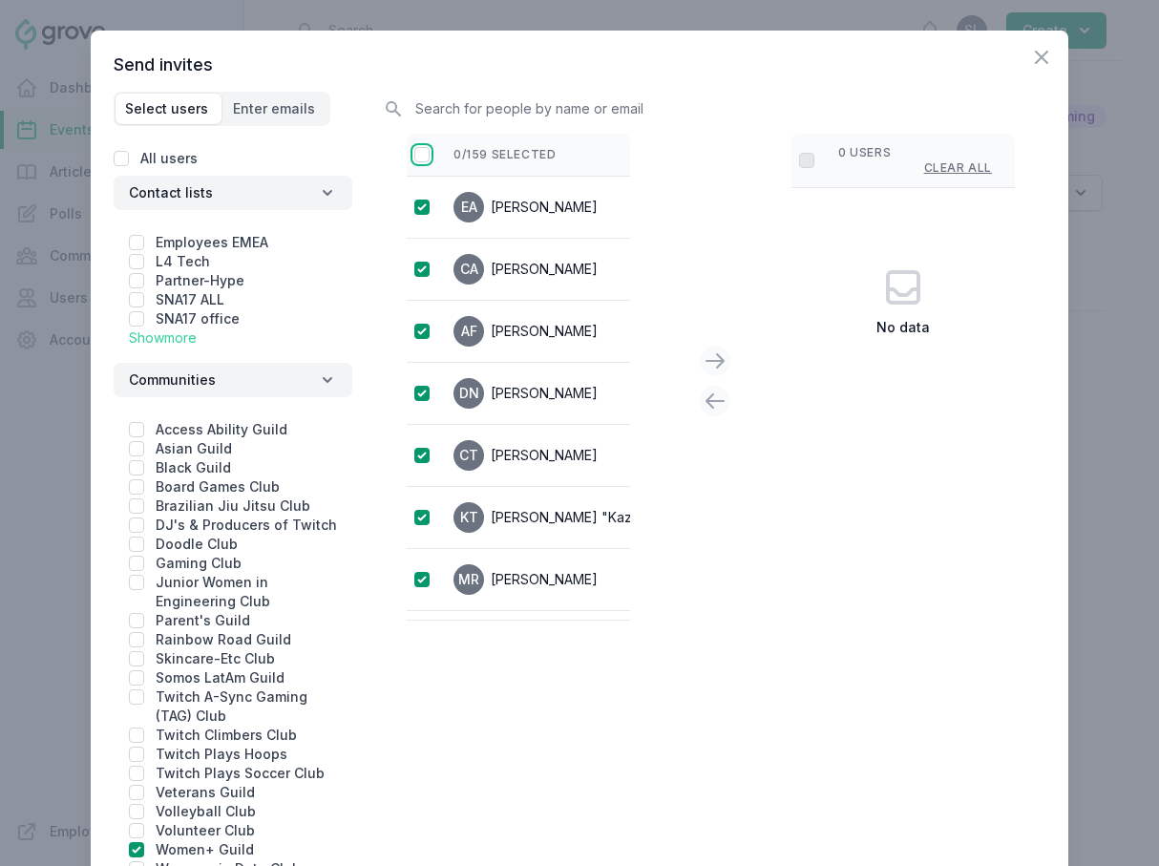
checkbox input "true"
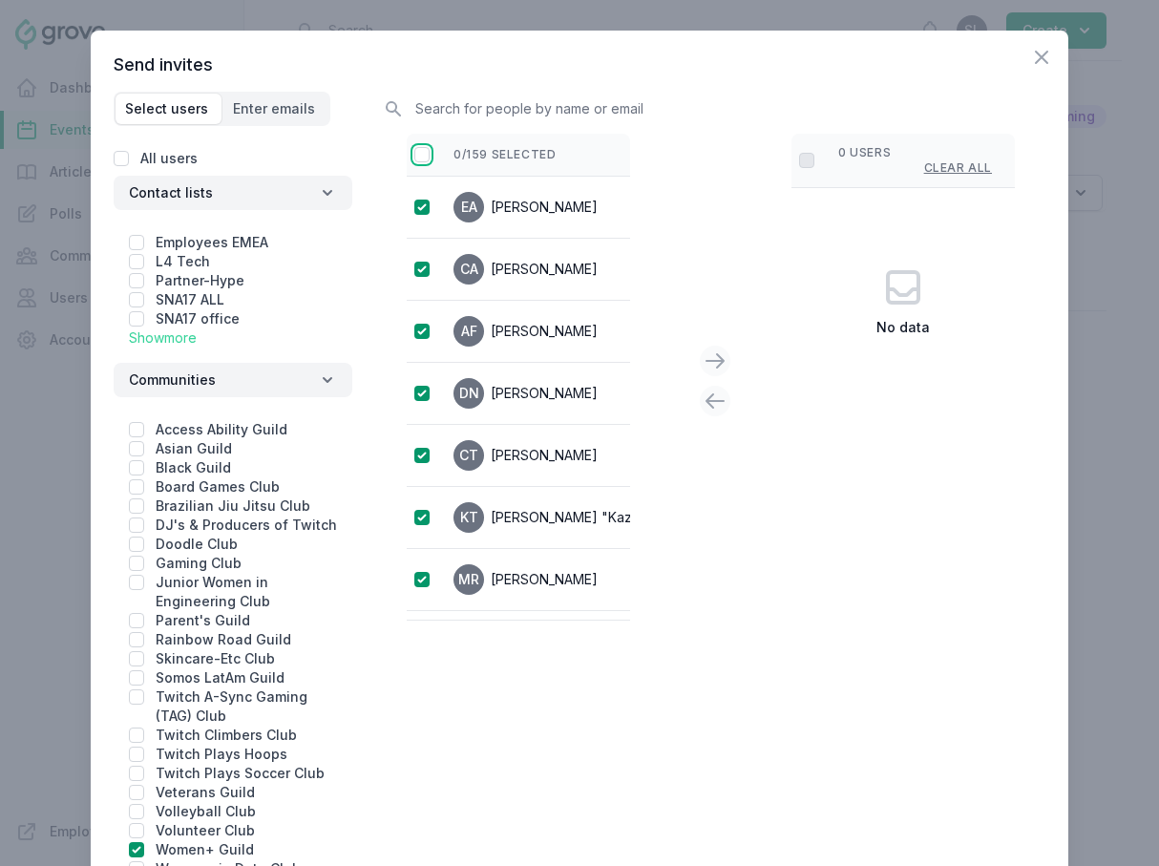
checkbox input "true"
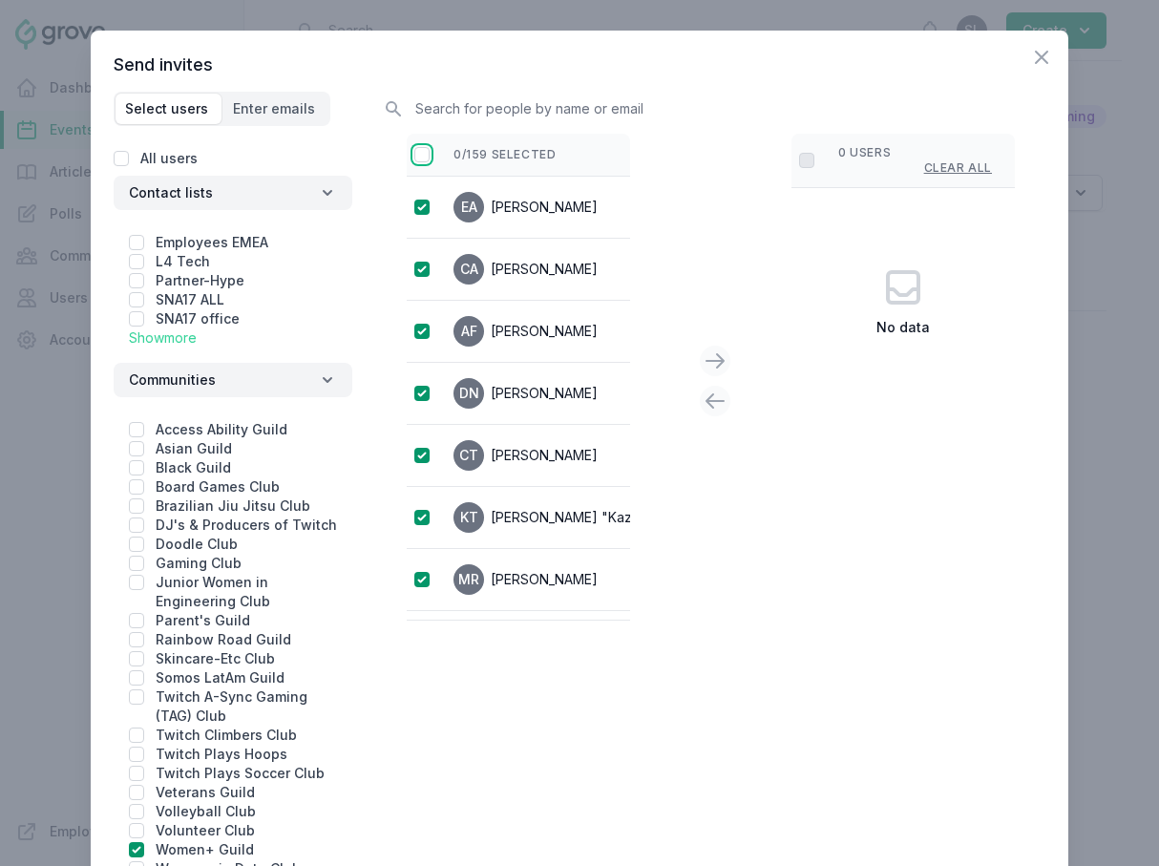
checkbox input "true"
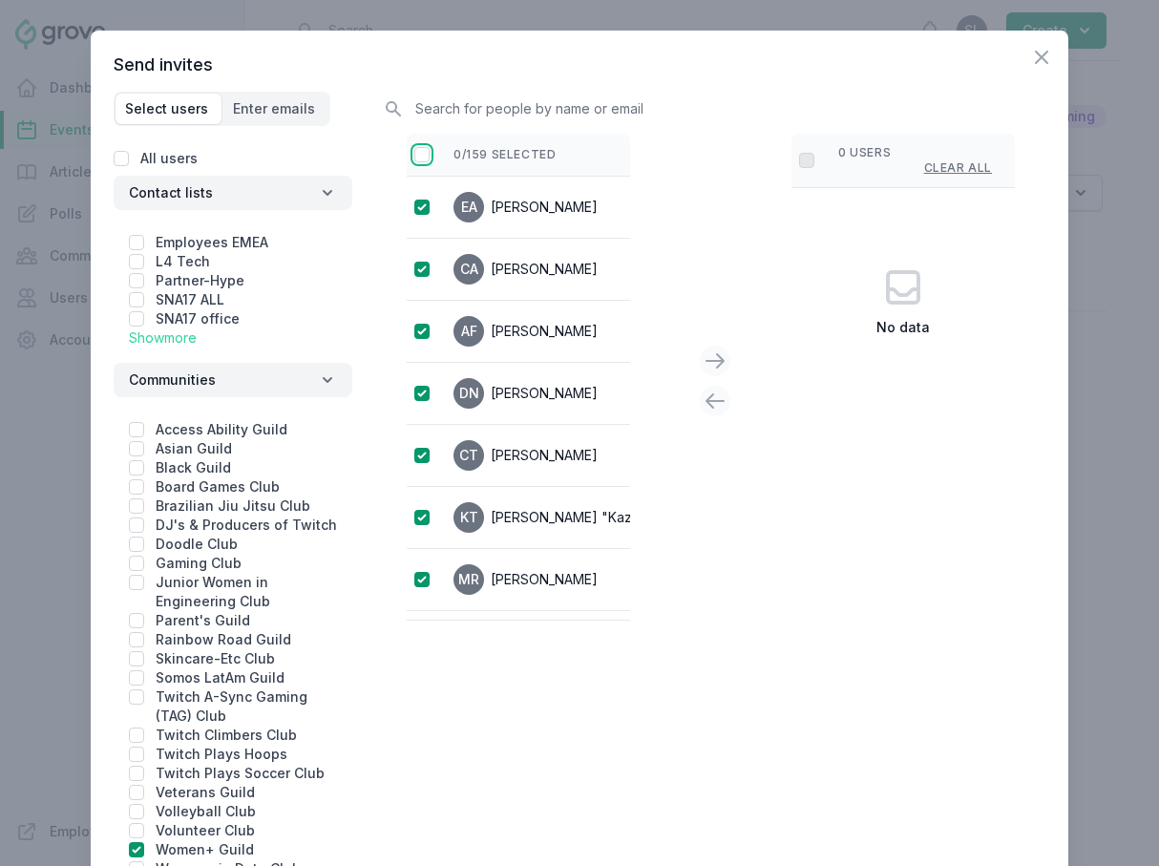
checkbox input "true"
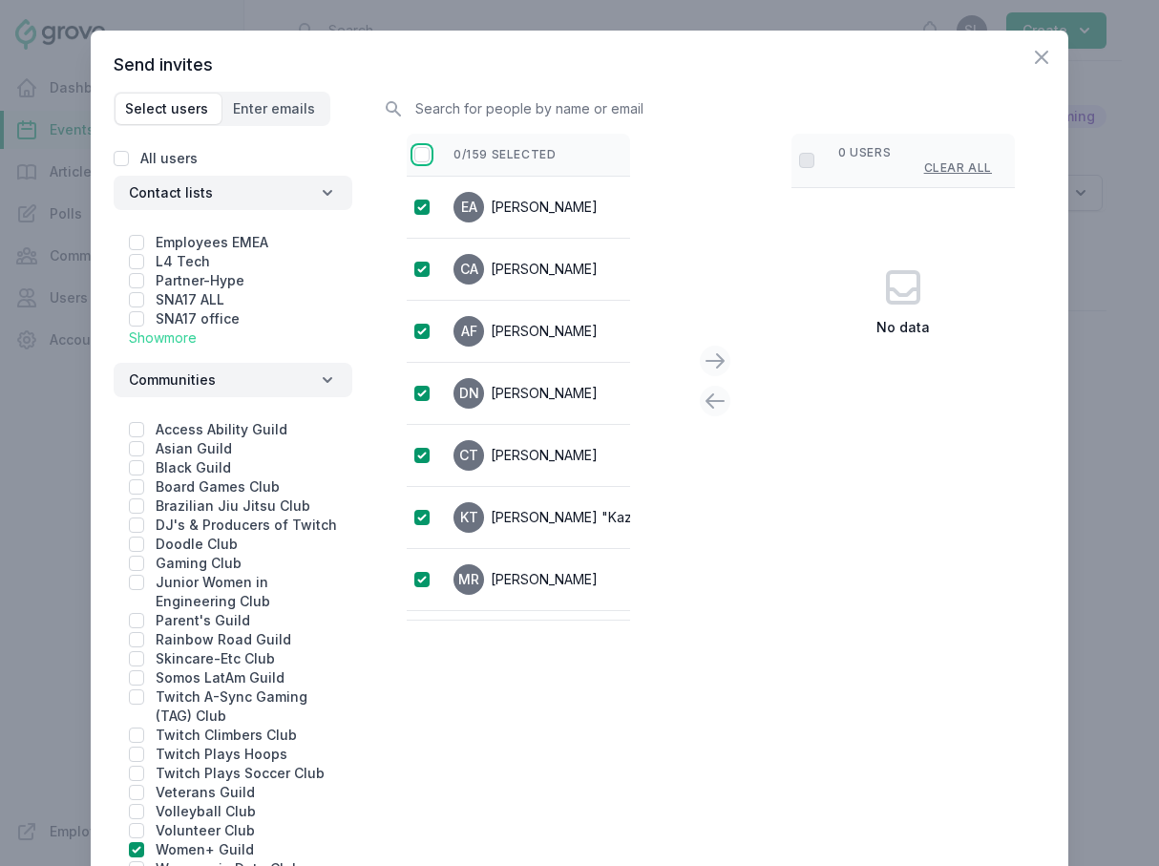
checkbox input "true"
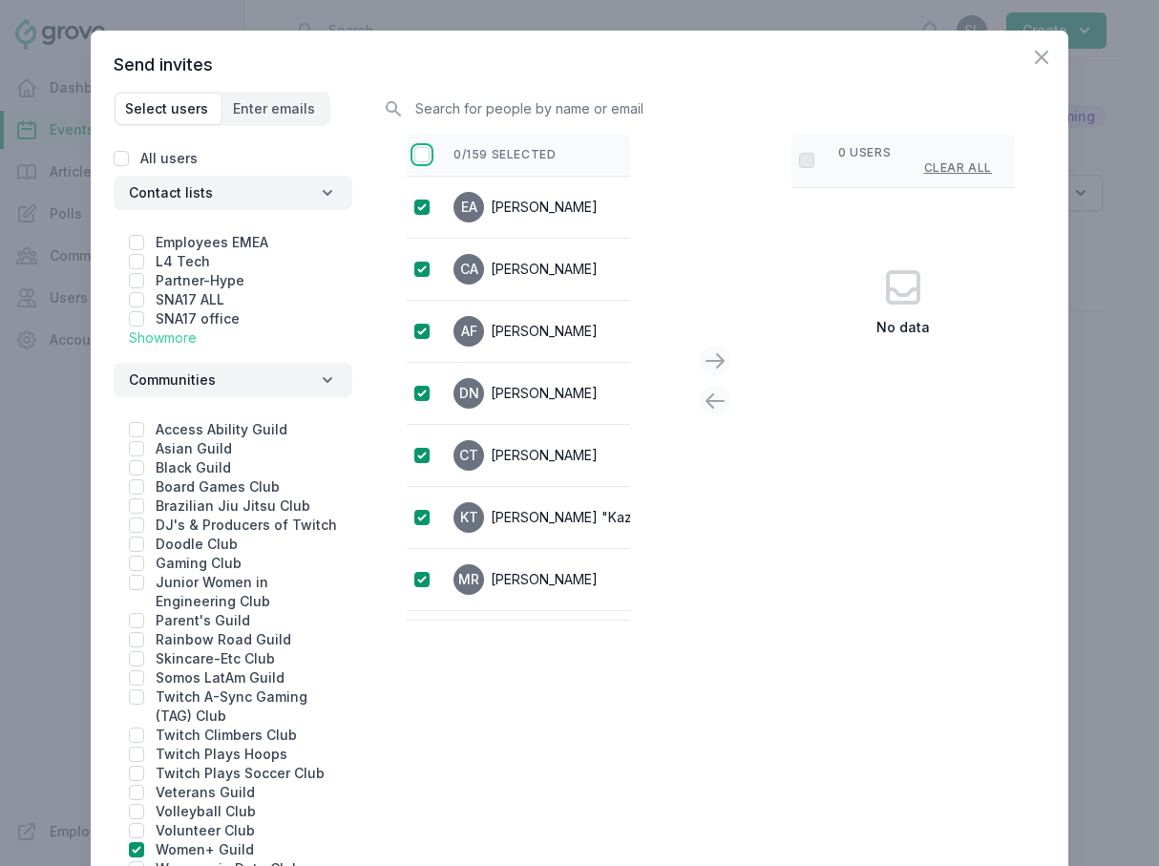
checkbox input "true"
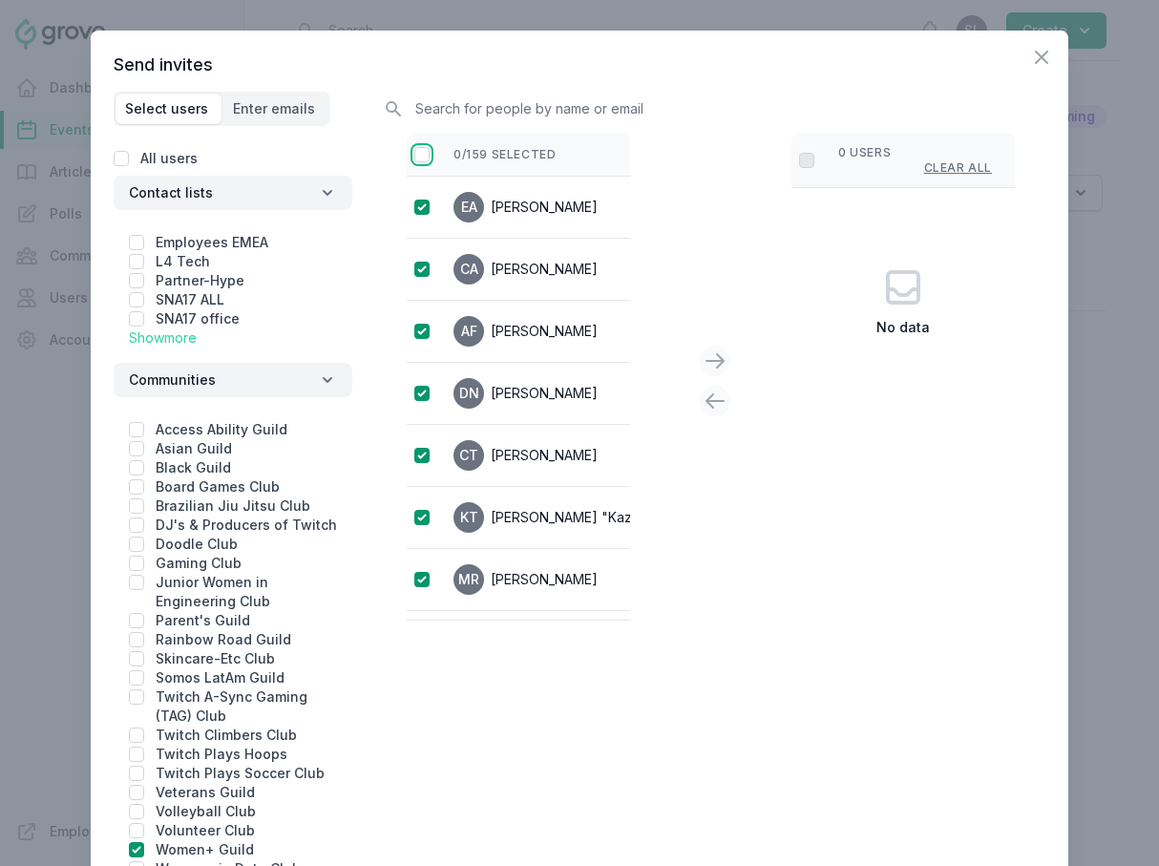
checkbox input "true"
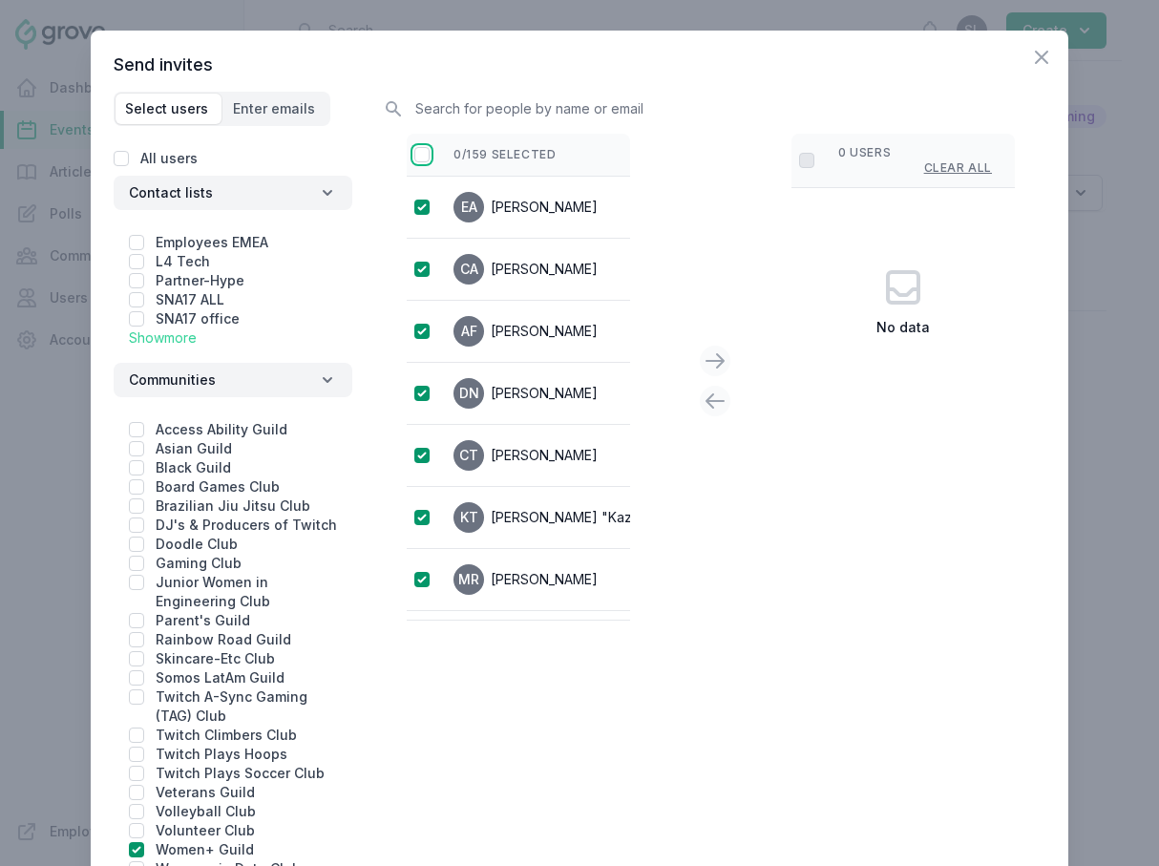
checkbox input "true"
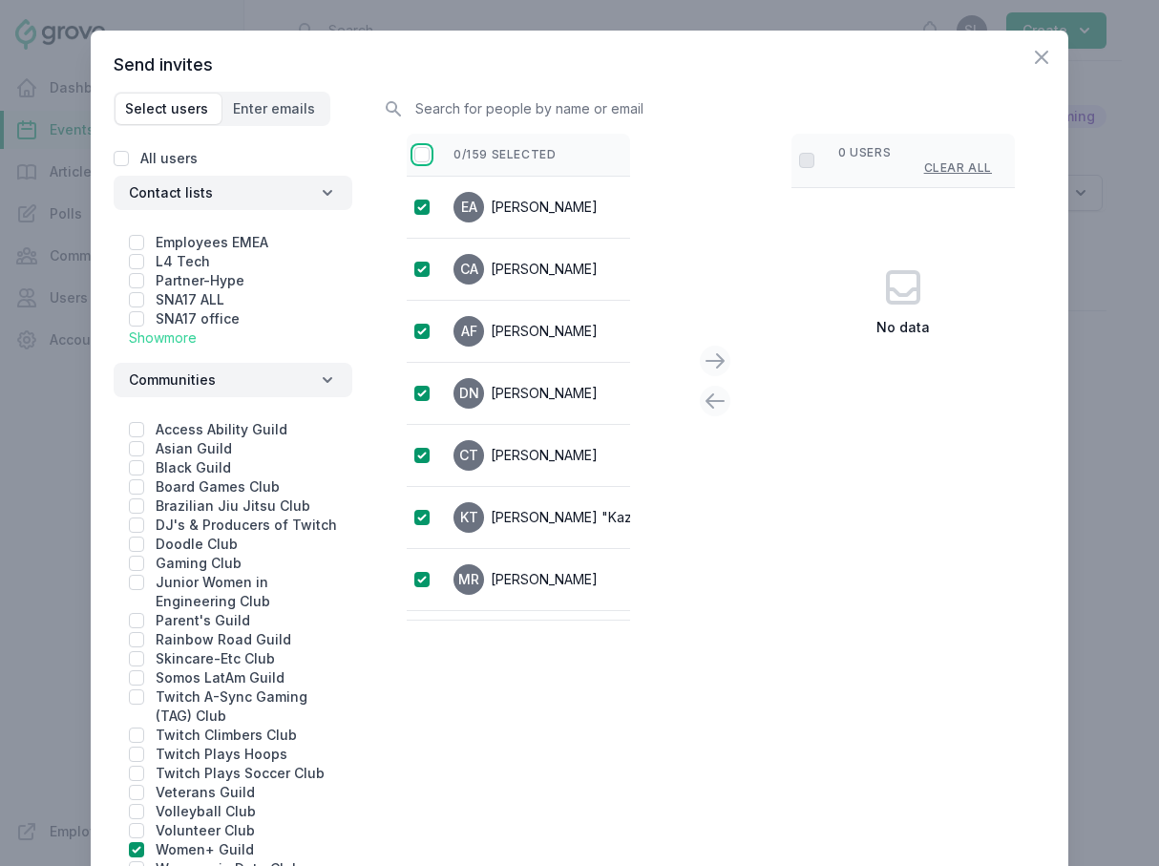
checkbox input "true"
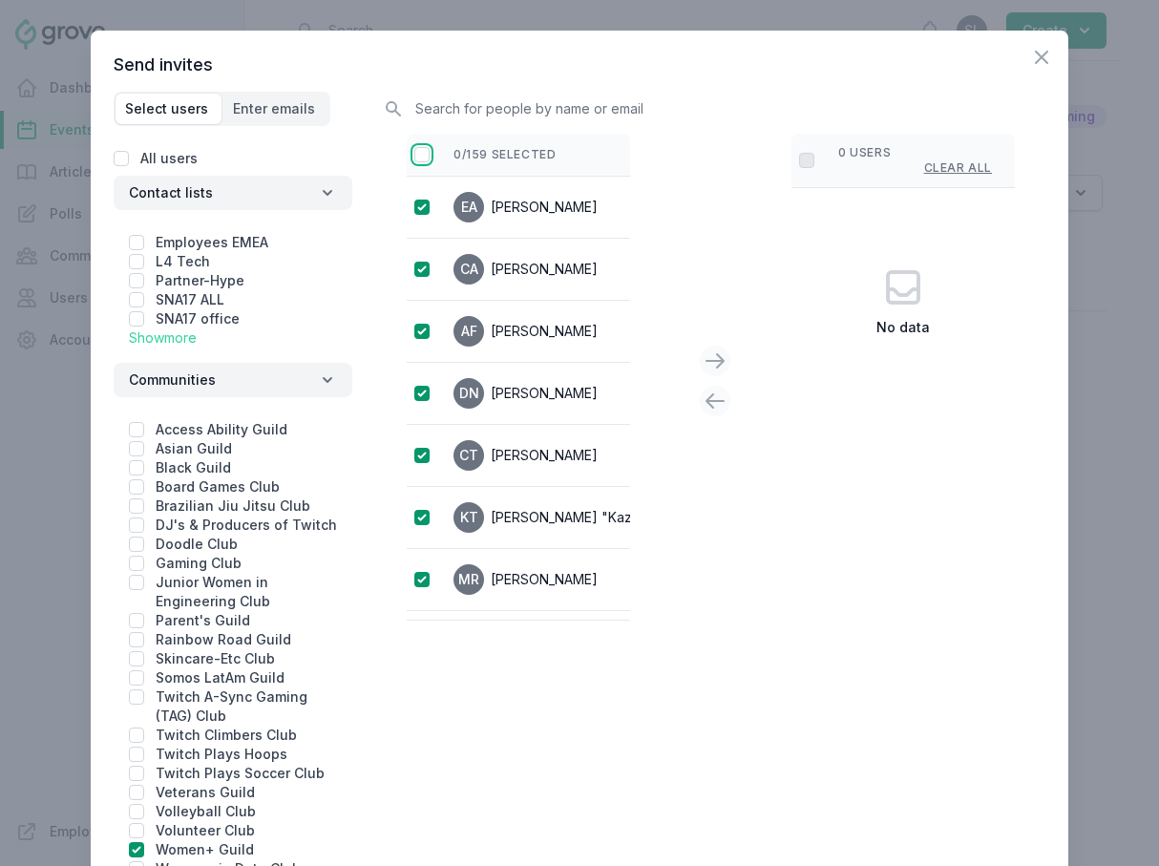
checkbox input "true"
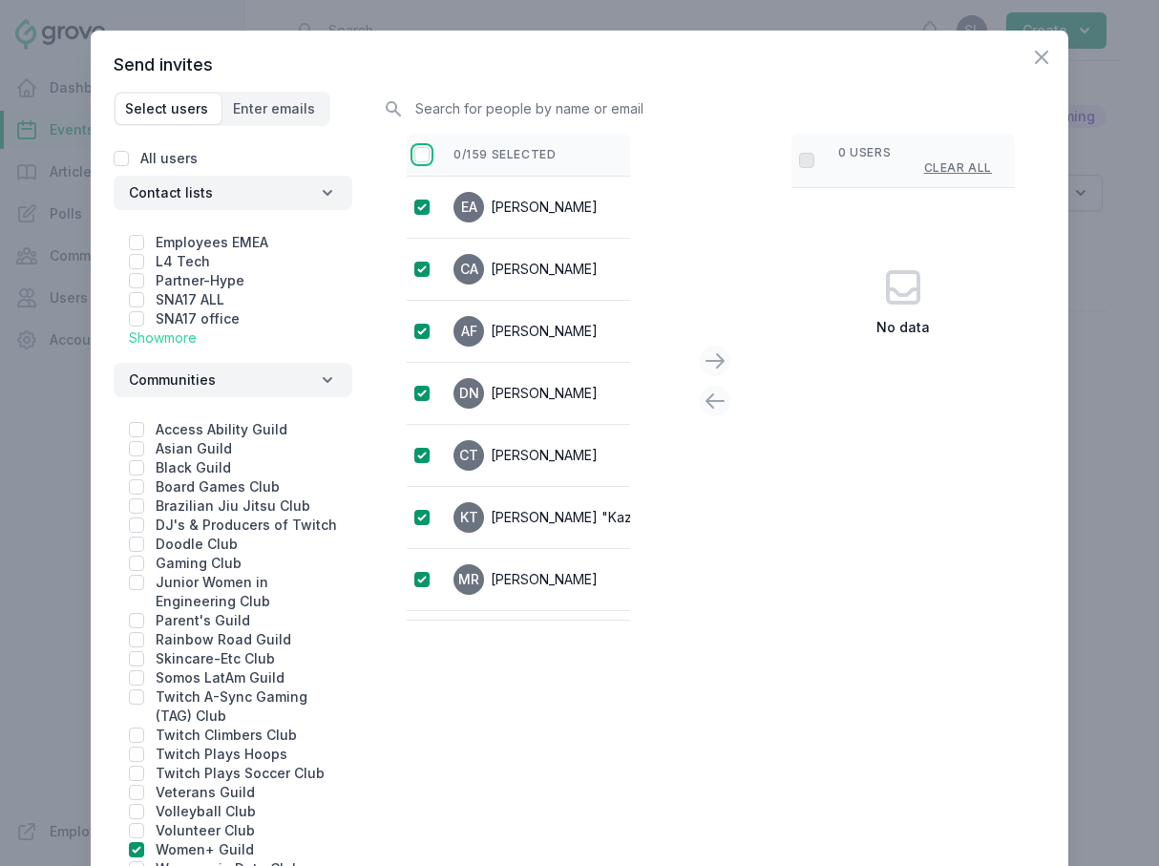
checkbox input "true"
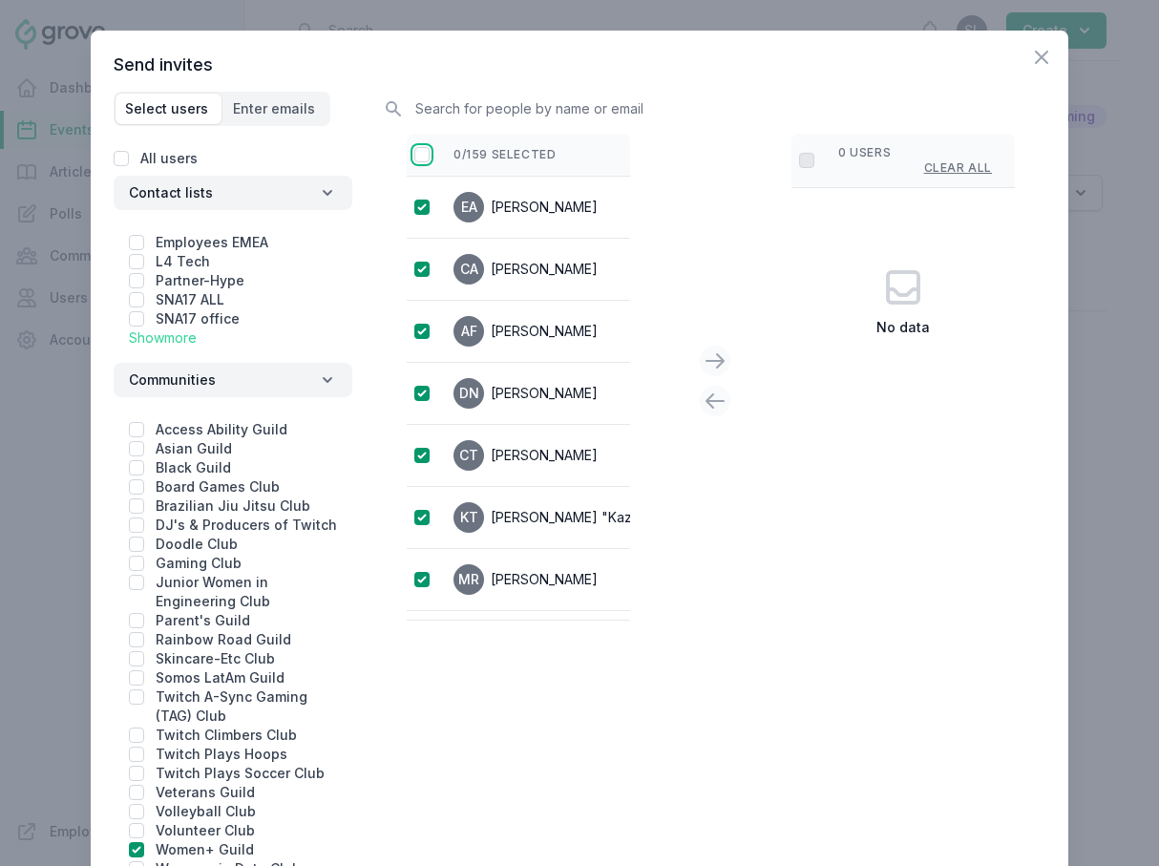
checkbox input "true"
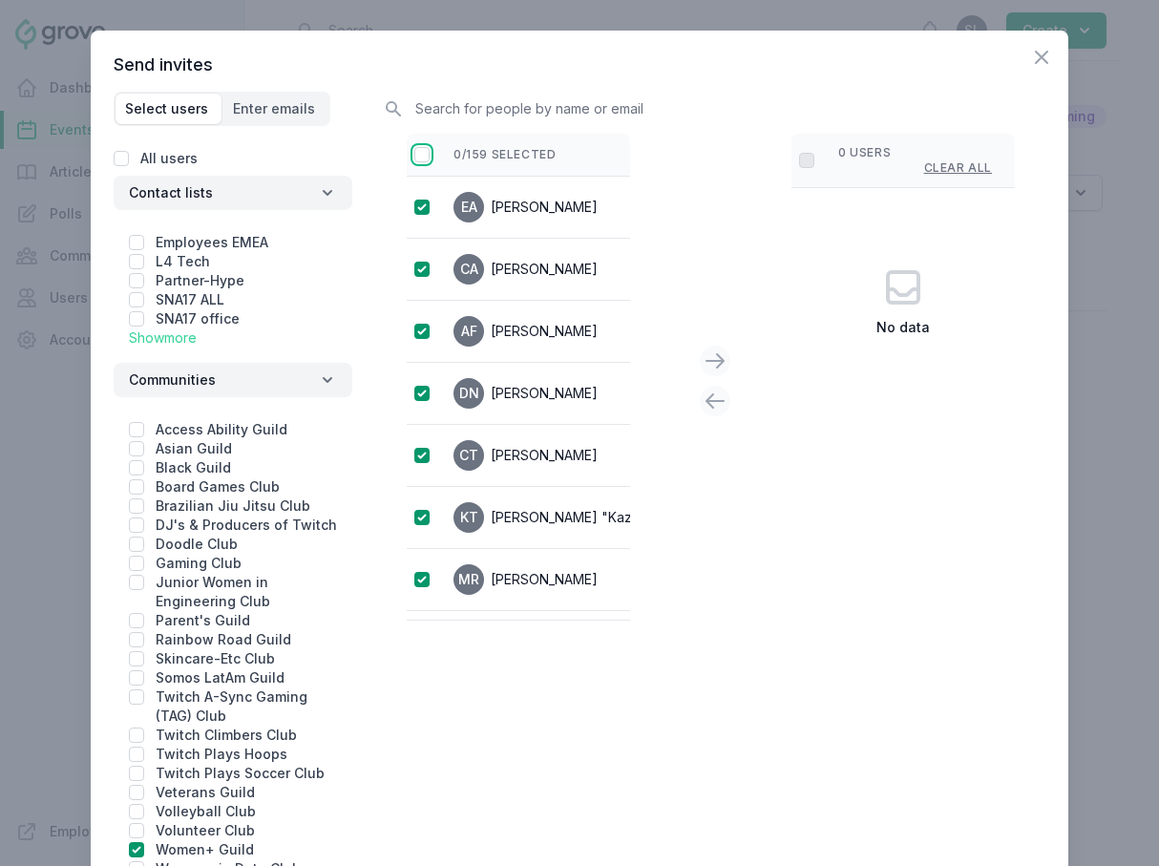
checkbox input "true"
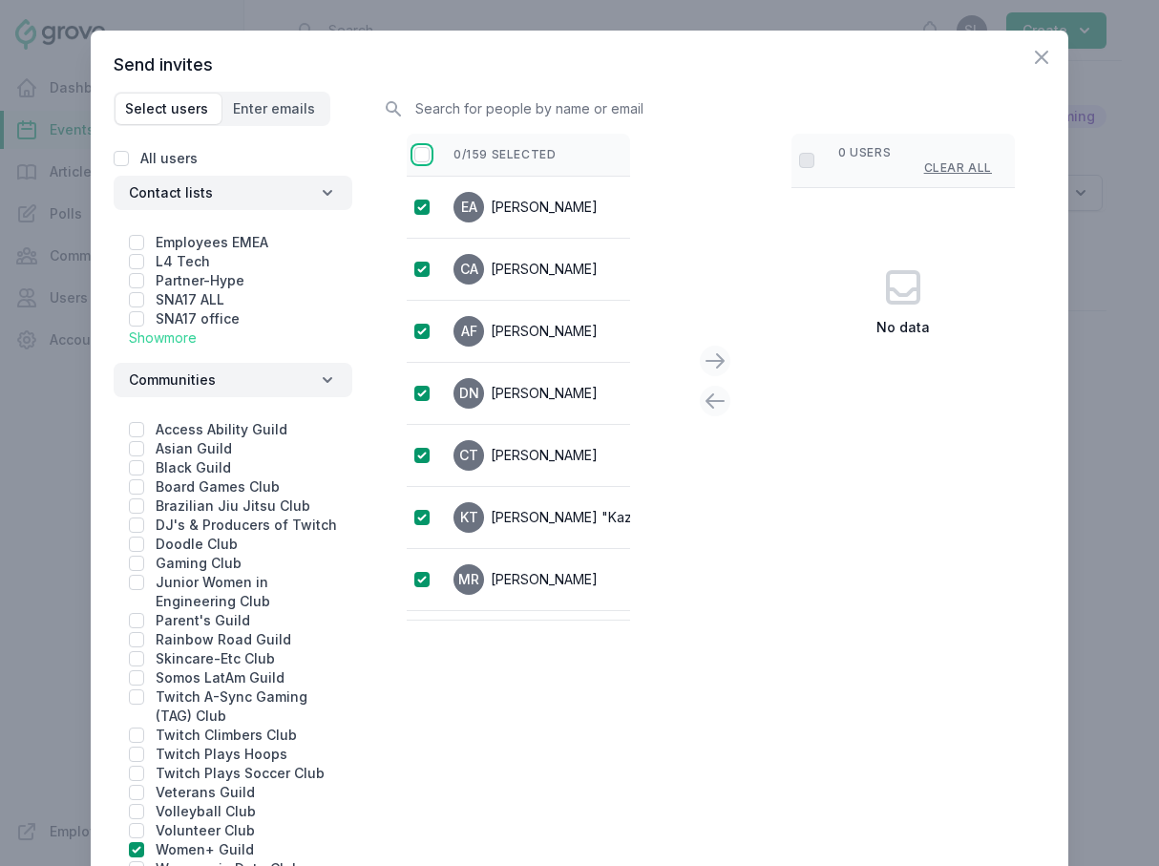
checkbox input "true"
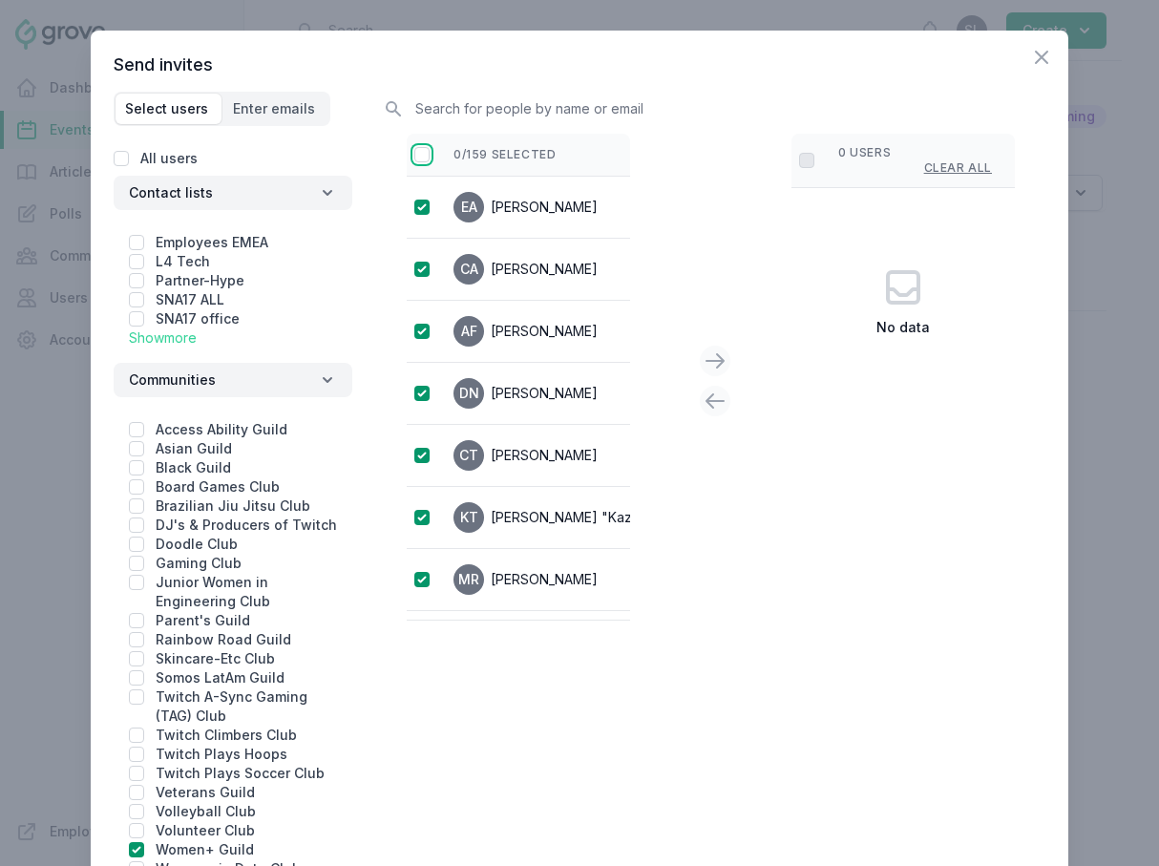
checkbox input "true"
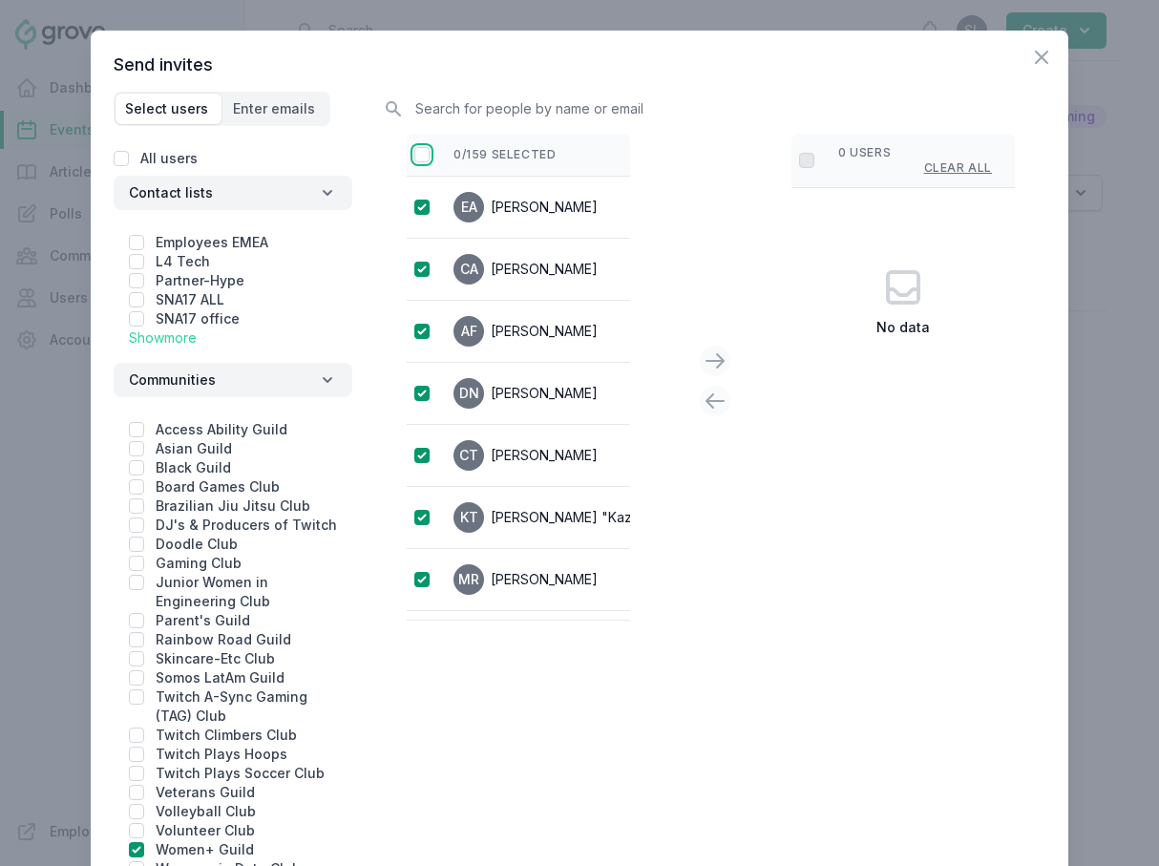
checkbox input "true"
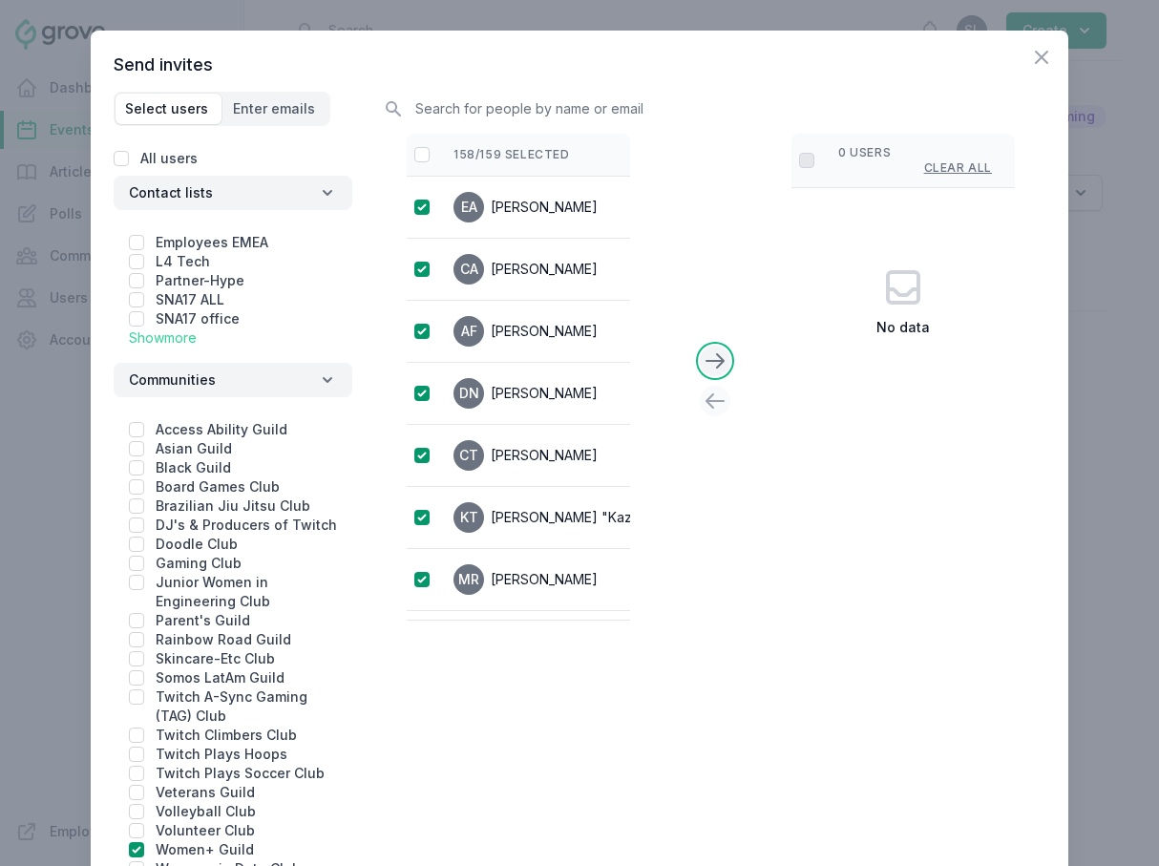
click at [716, 365] on icon at bounding box center [715, 360] width 23 height 23
checkbox input "false"
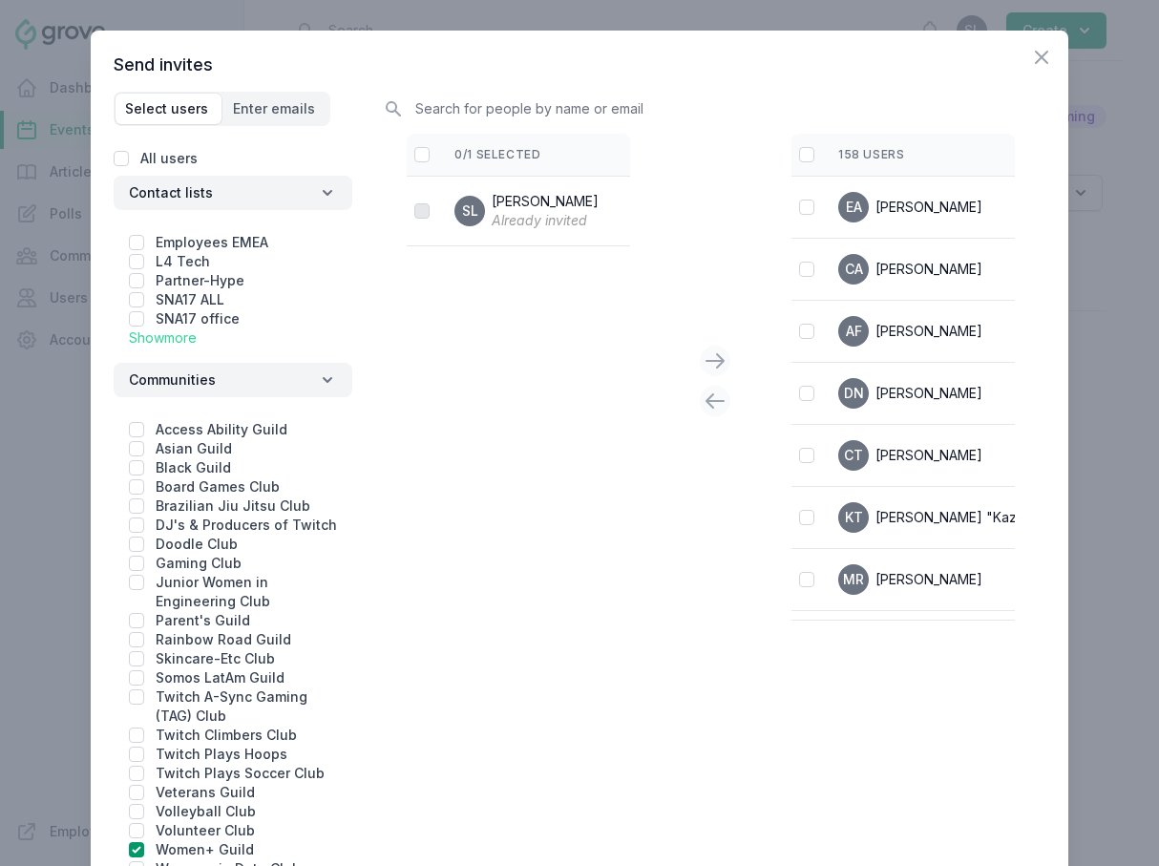
click at [806, 143] on th at bounding box center [803, 155] width 24 height 43
click at [807, 150] on input "checkbox" at bounding box center [806, 154] width 15 height 15
checkbox input "true"
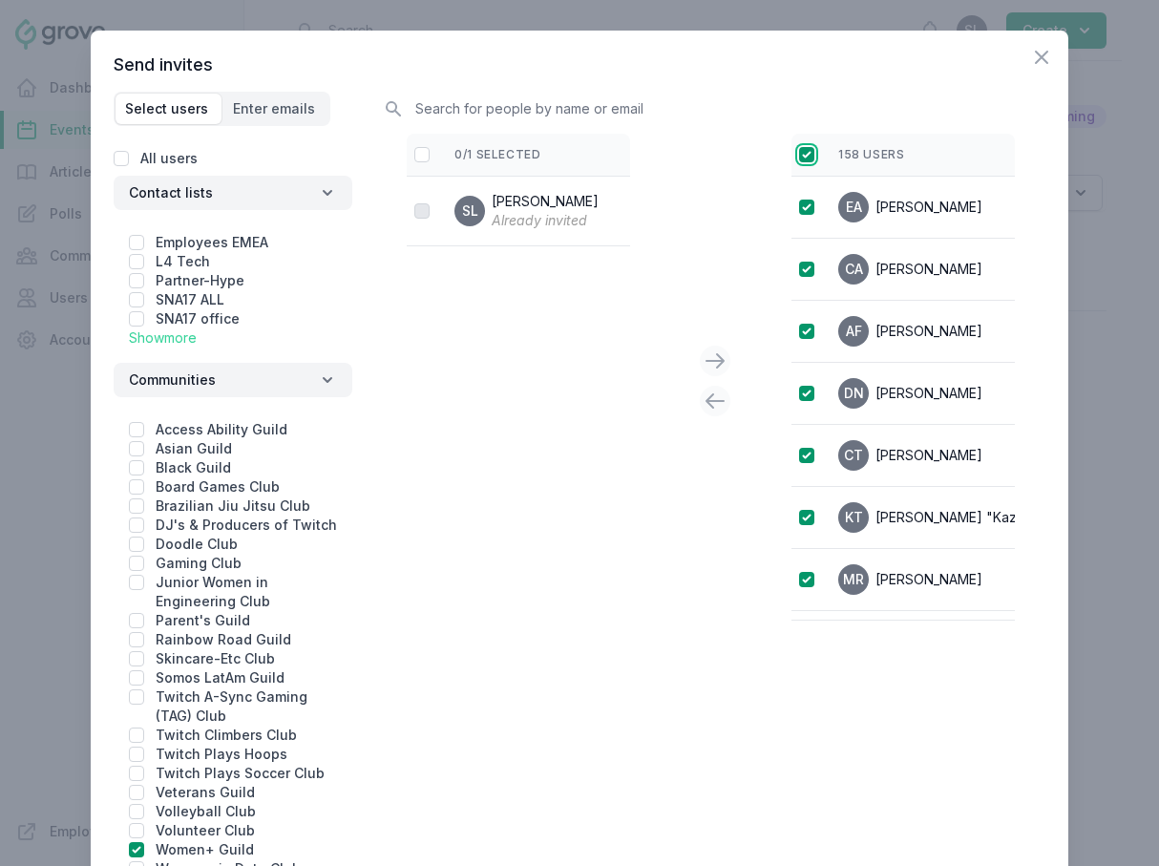
checkbox input "true"
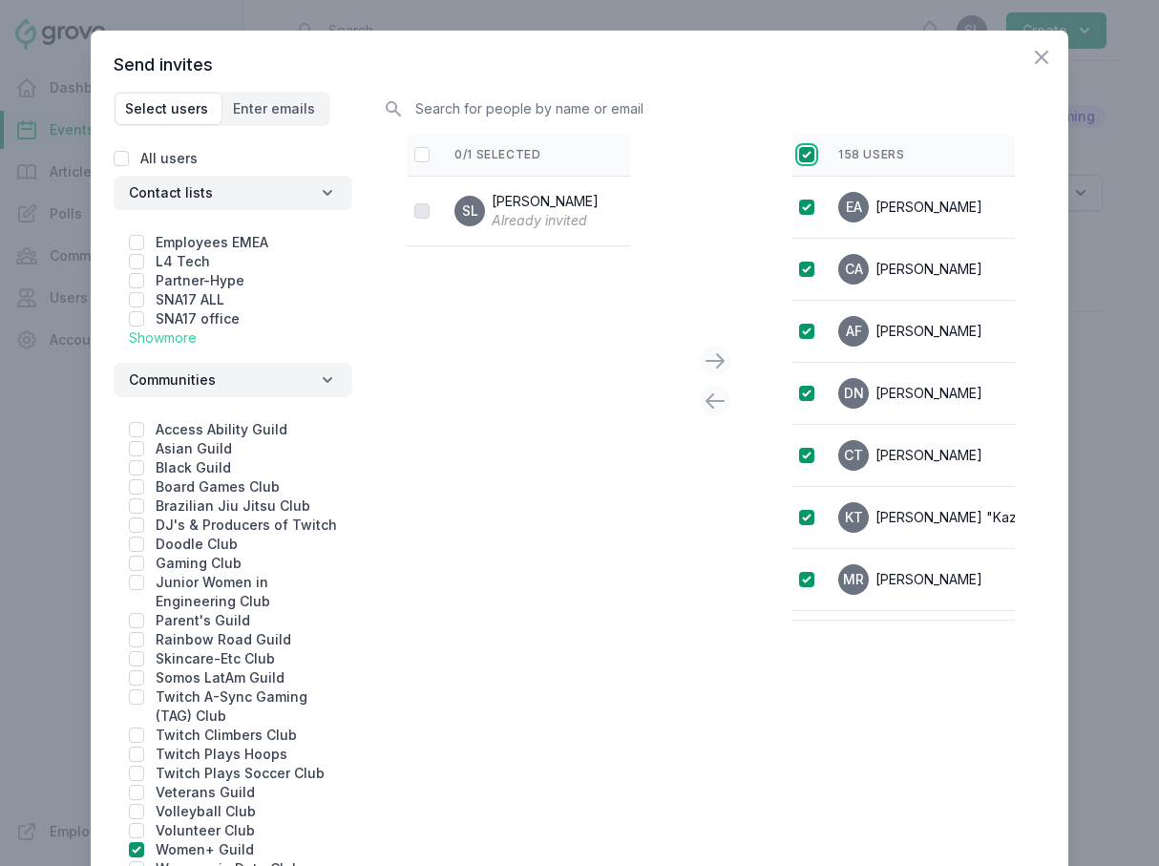
checkbox input "true"
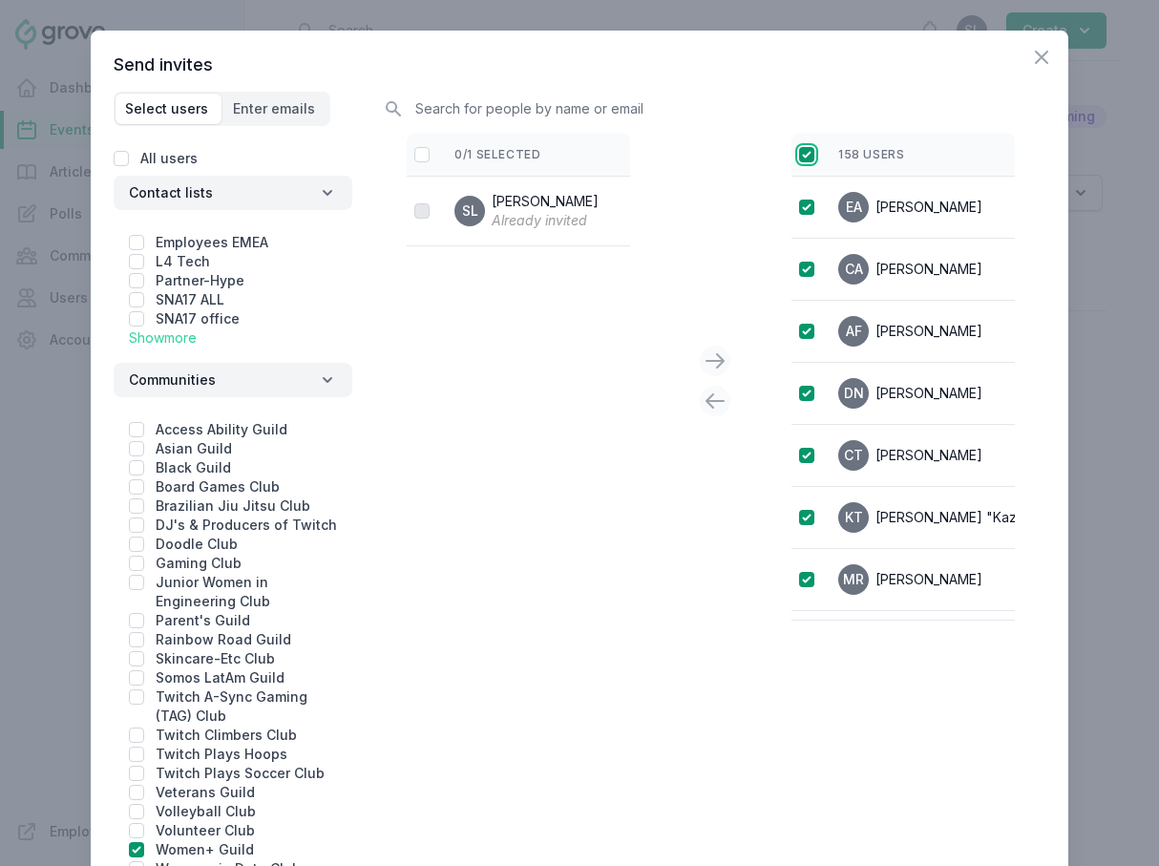
checkbox input "true"
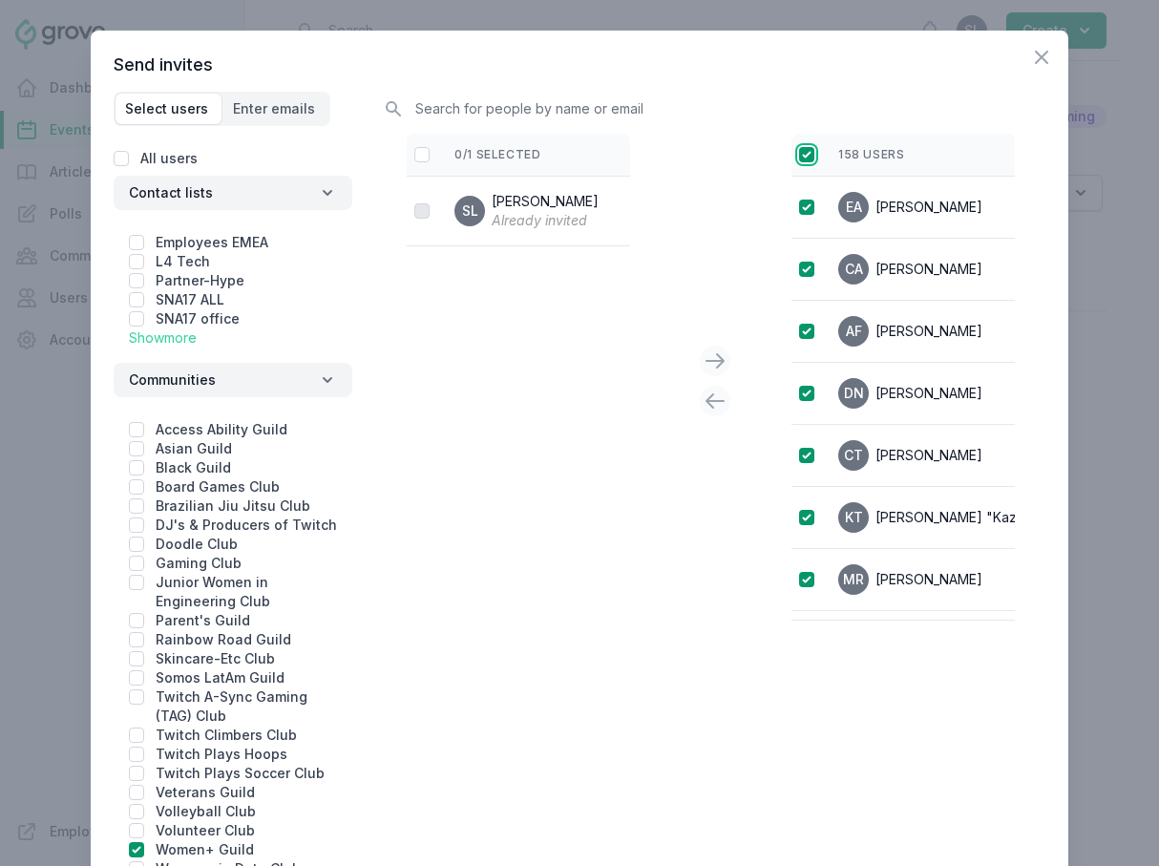
checkbox input "true"
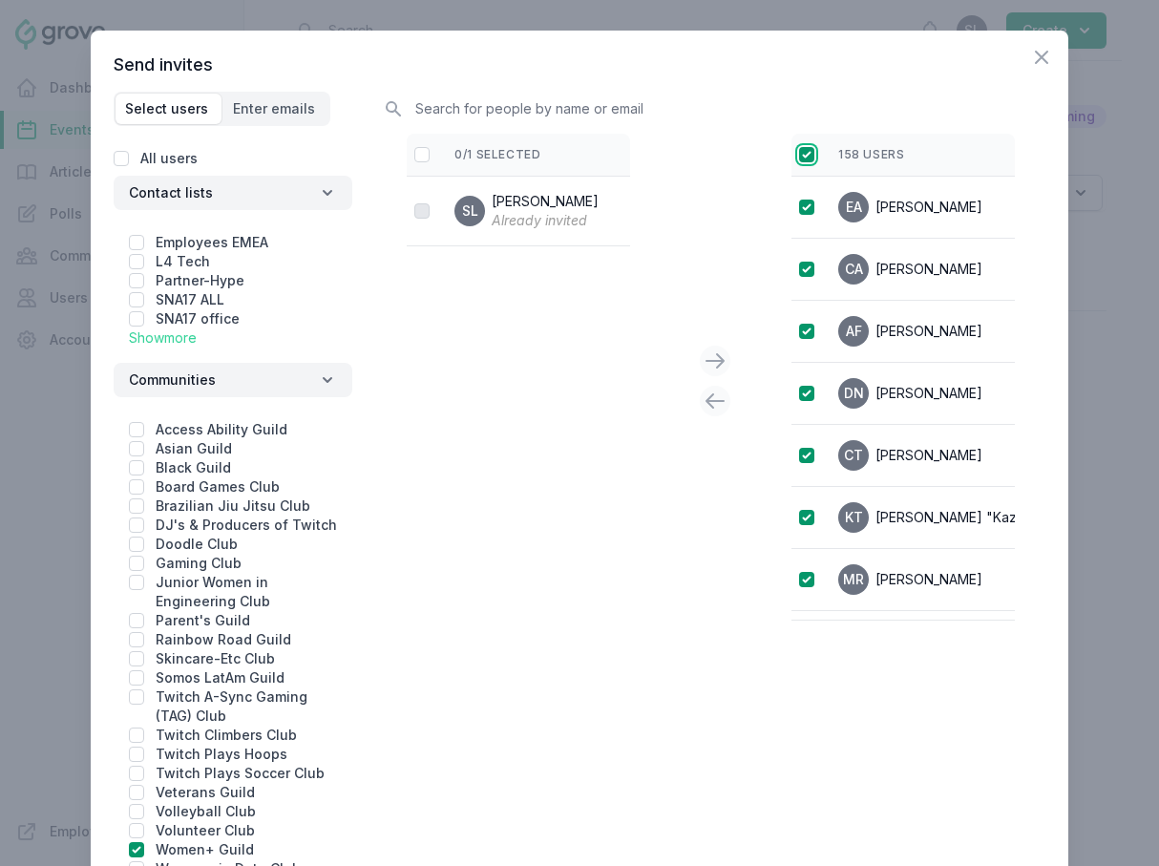
checkbox input "true"
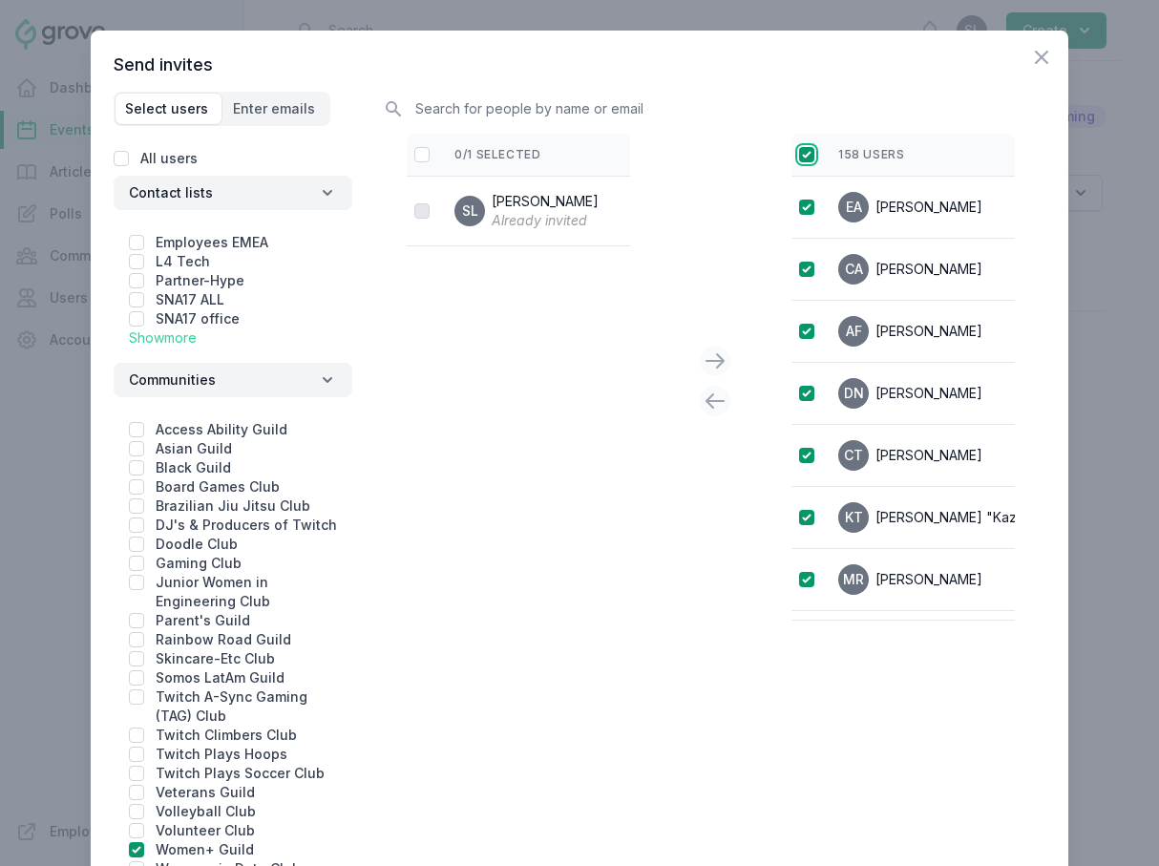
checkbox input "true"
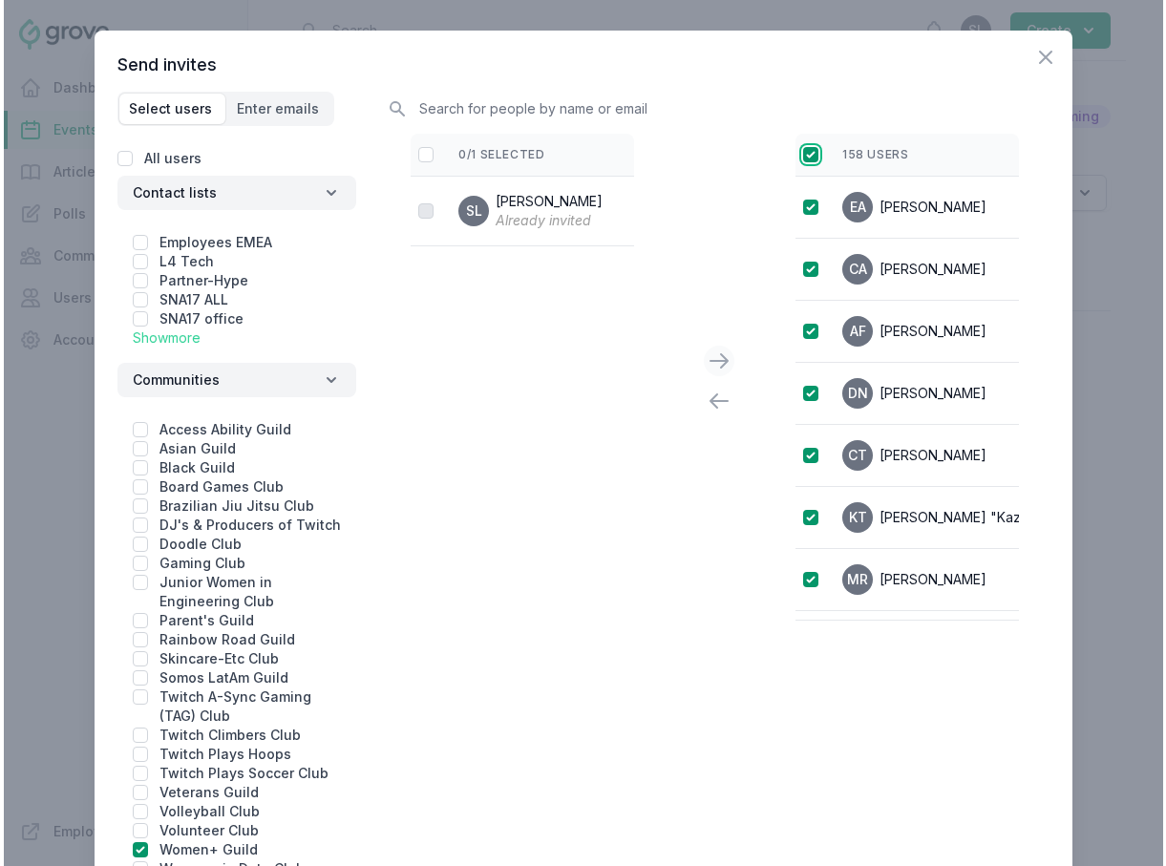
scroll to position [350, 0]
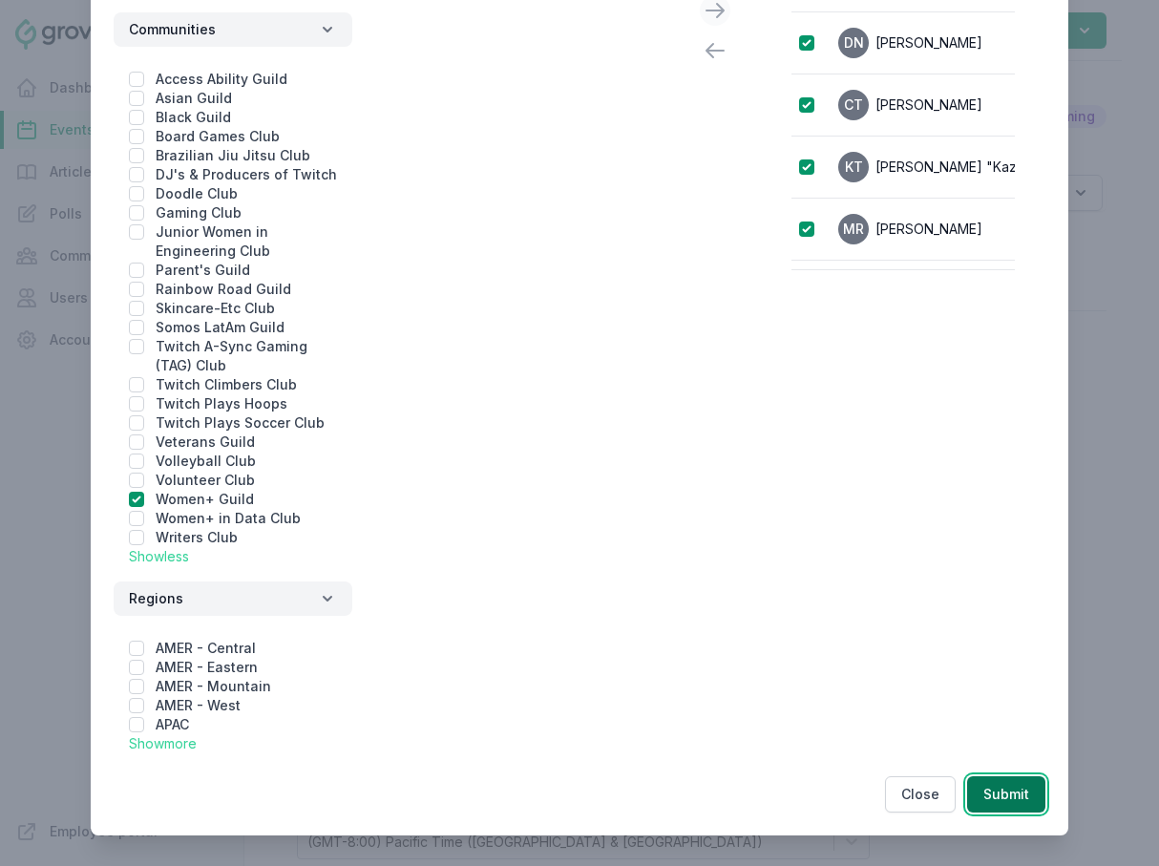
click at [983, 794] on button "Submit" at bounding box center [1006, 794] width 78 height 36
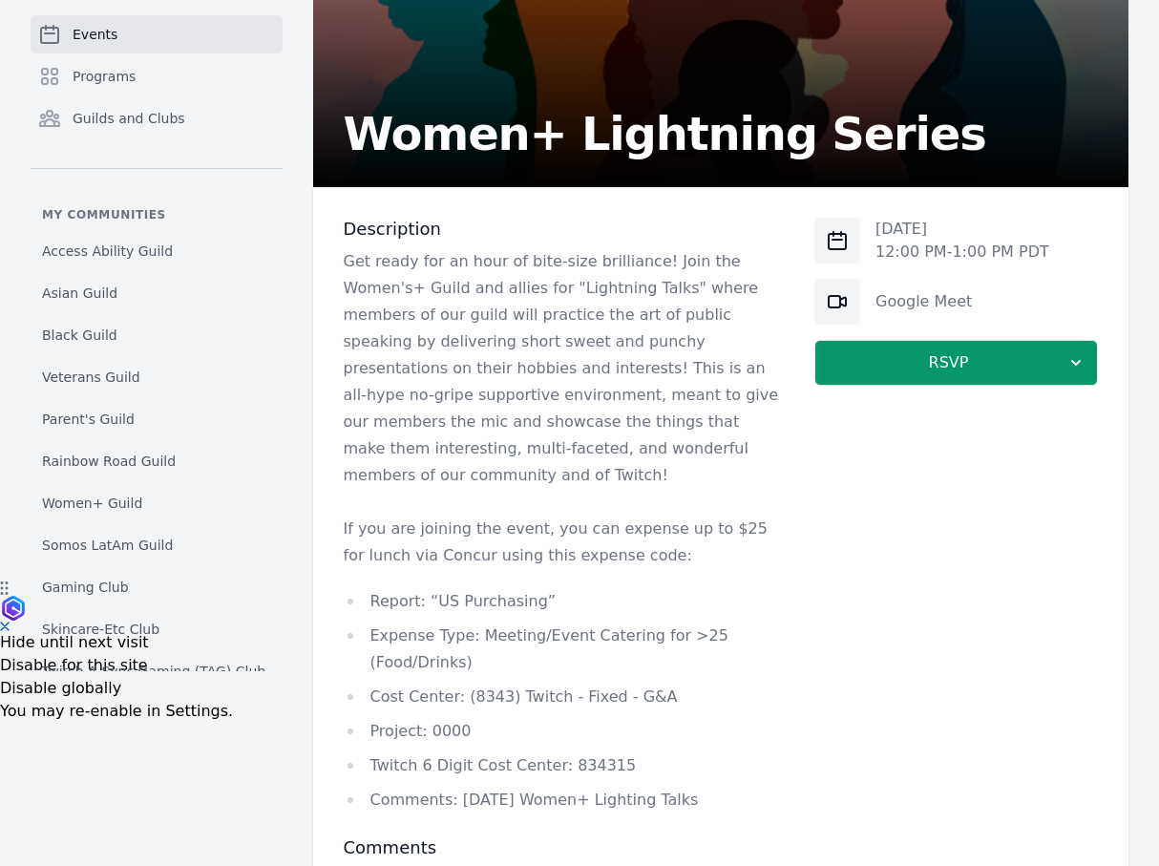
scroll to position [301, 0]
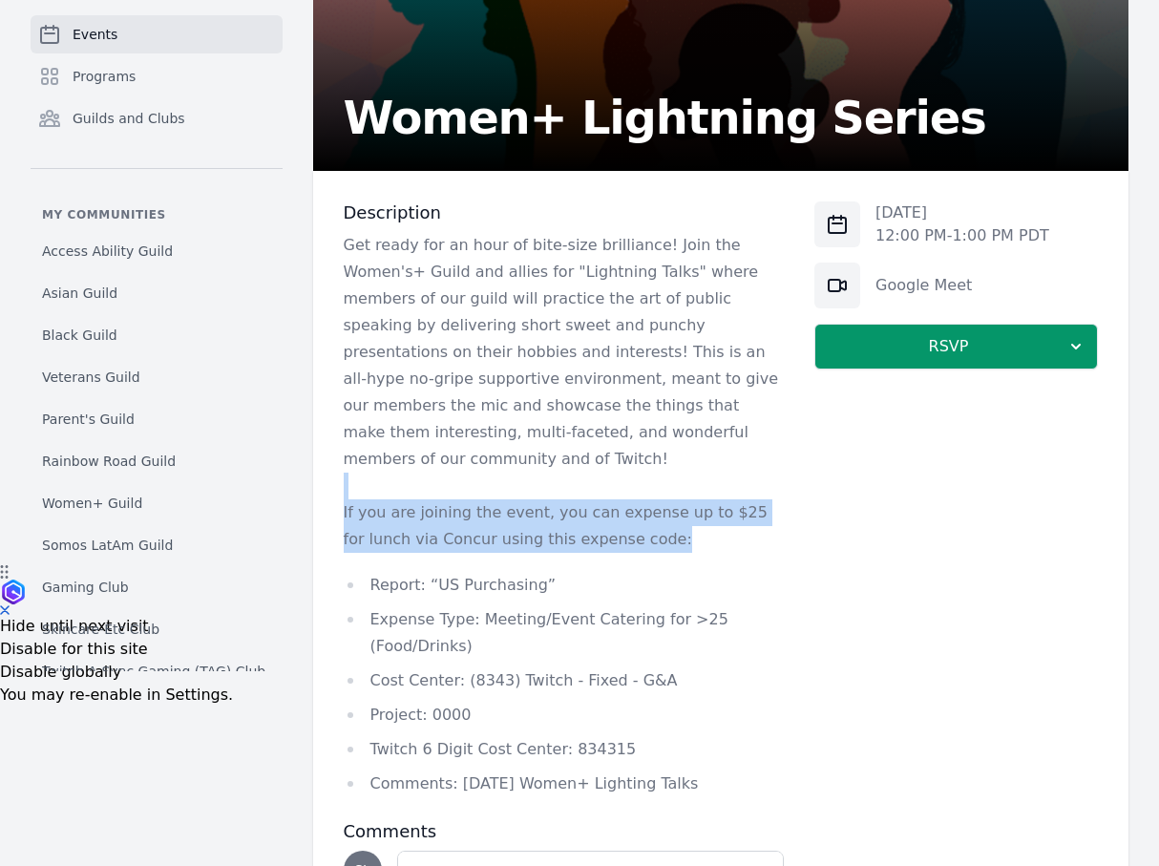
drag, startPoint x: 489, startPoint y: 460, endPoint x: 659, endPoint y: 519, distance: 179.9
click at [659, 519] on div "Get ready for an hour of bite-size brilliance! Join the Women's+ Guild and alli…" at bounding box center [564, 514] width 441 height 565
click at [659, 519] on p "If you are joining the event, you can expense up to $25 for lunch via Concur us…" at bounding box center [564, 525] width 441 height 53
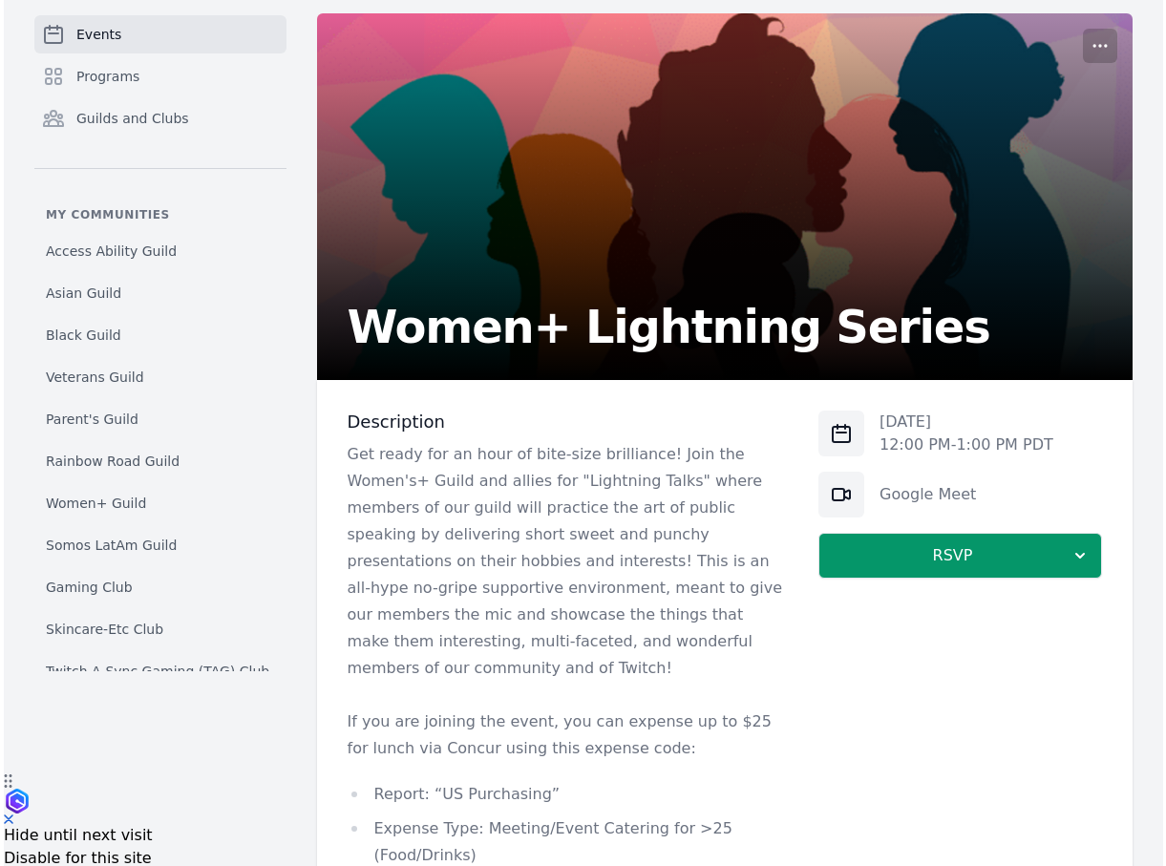
scroll to position [0, 0]
